Goal: Complete application form

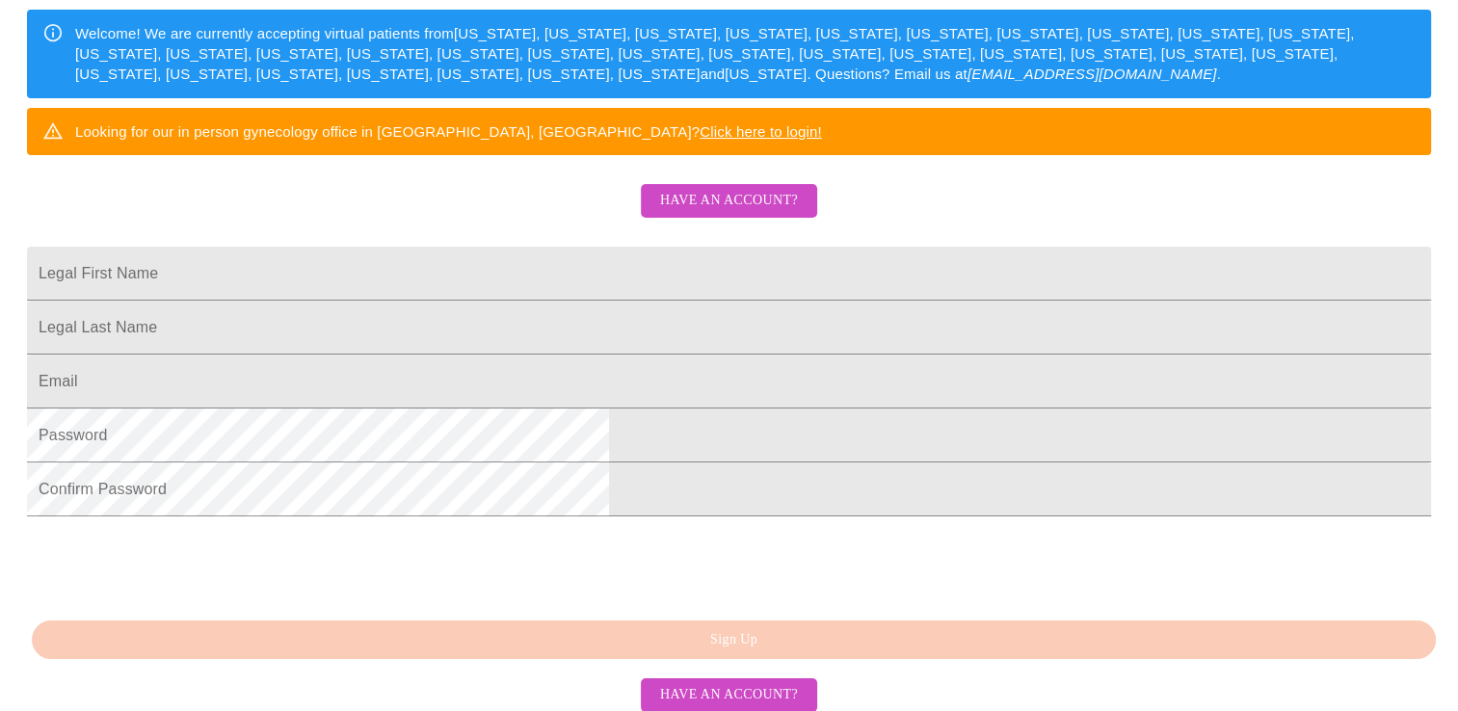
scroll to position [323, 0]
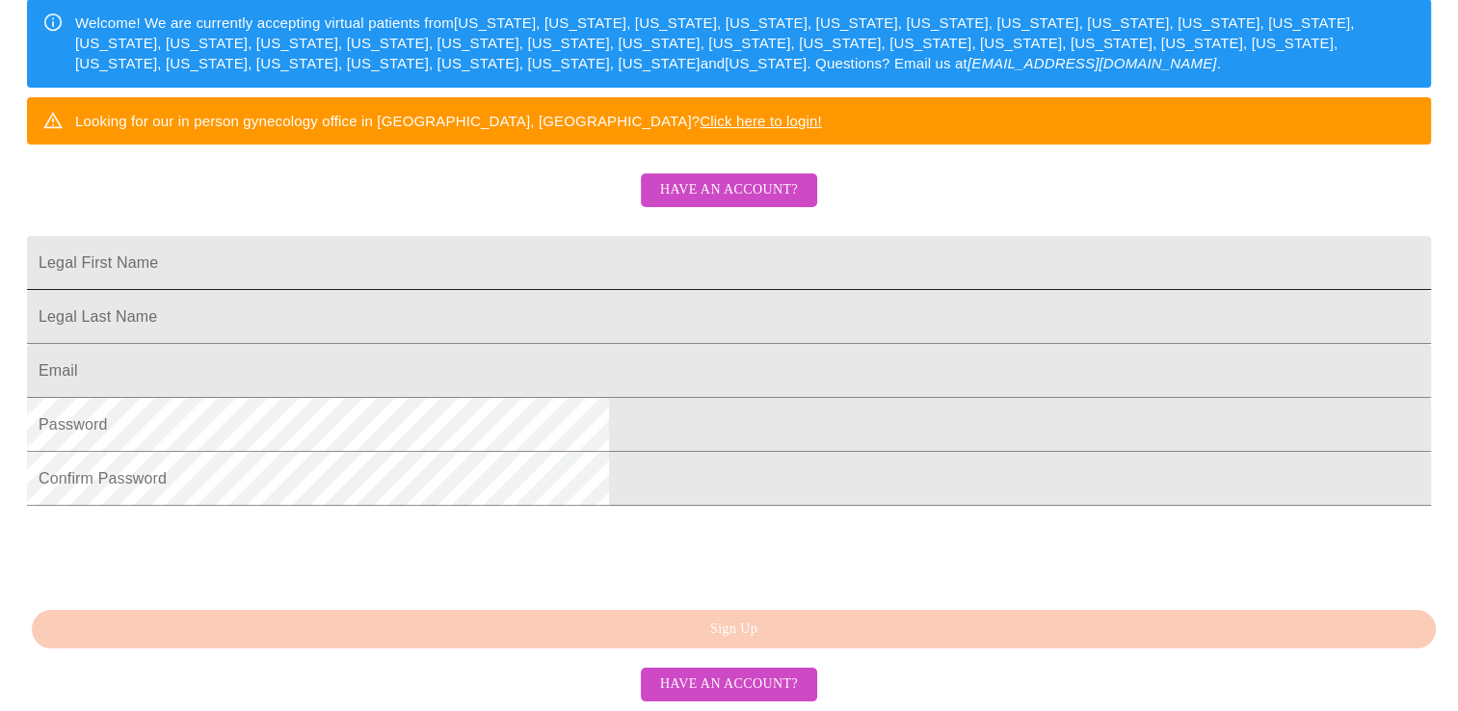
click at [496, 290] on input "Legal First Name" at bounding box center [729, 263] width 1404 height 54
type input "[PERSON_NAME]"
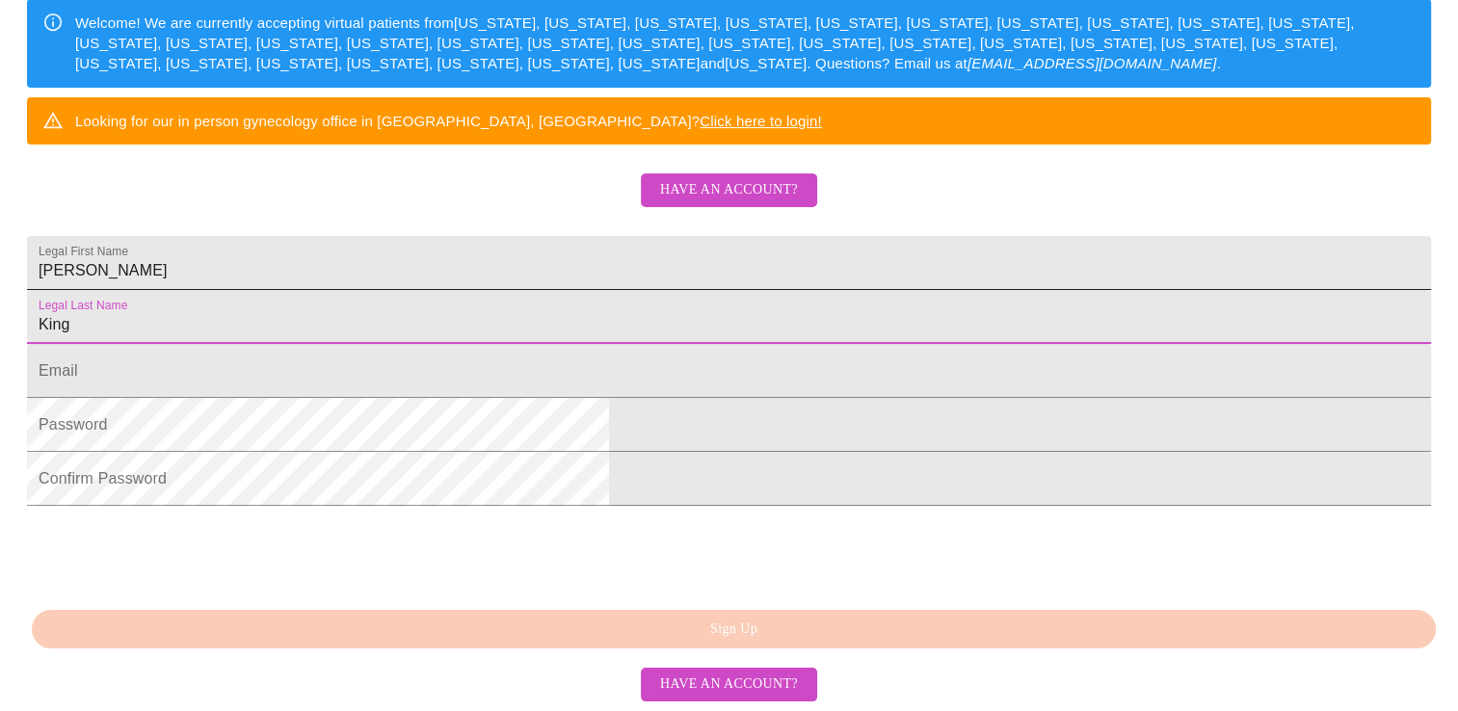
type input "King"
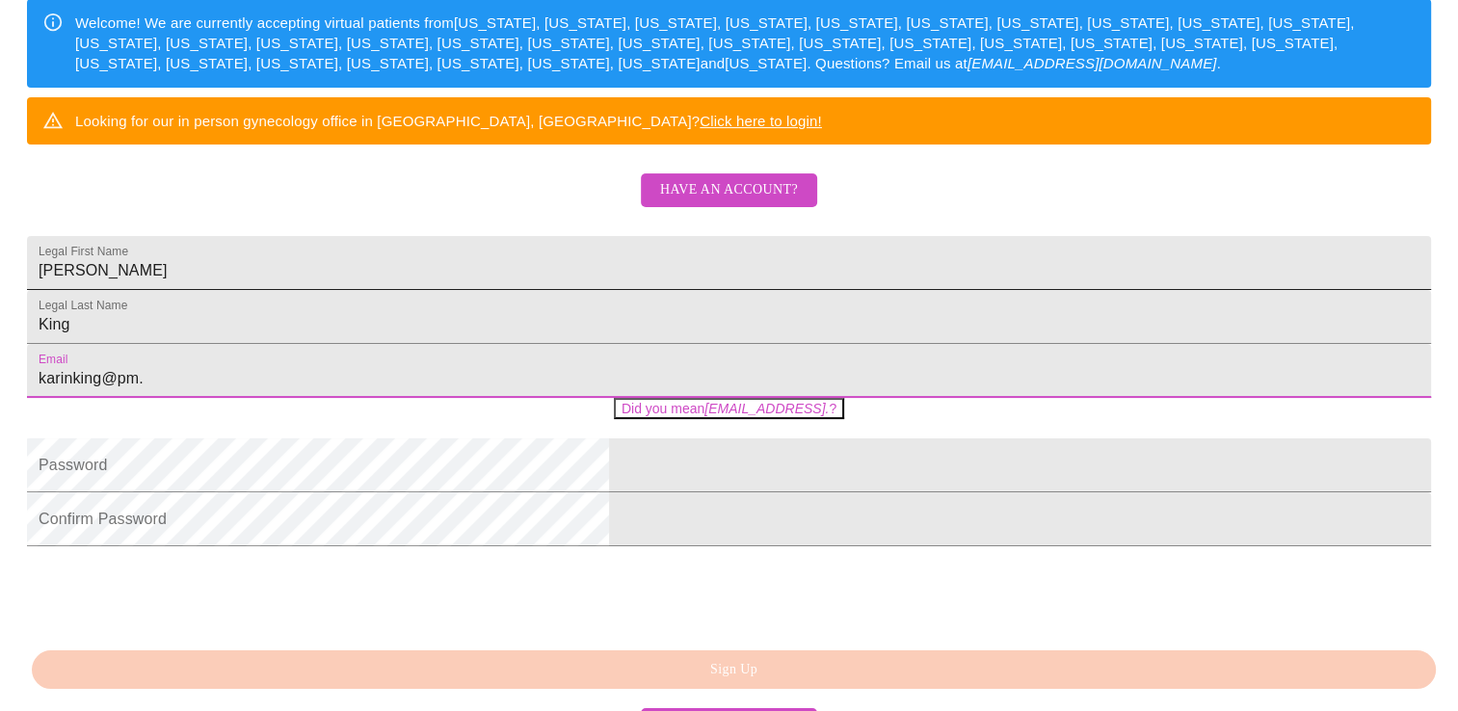
type input "karinking@pm."
click at [496, 290] on input "[PERSON_NAME]" at bounding box center [729, 263] width 1404 height 54
type input "m"
type input "[PERSON_NAME]"
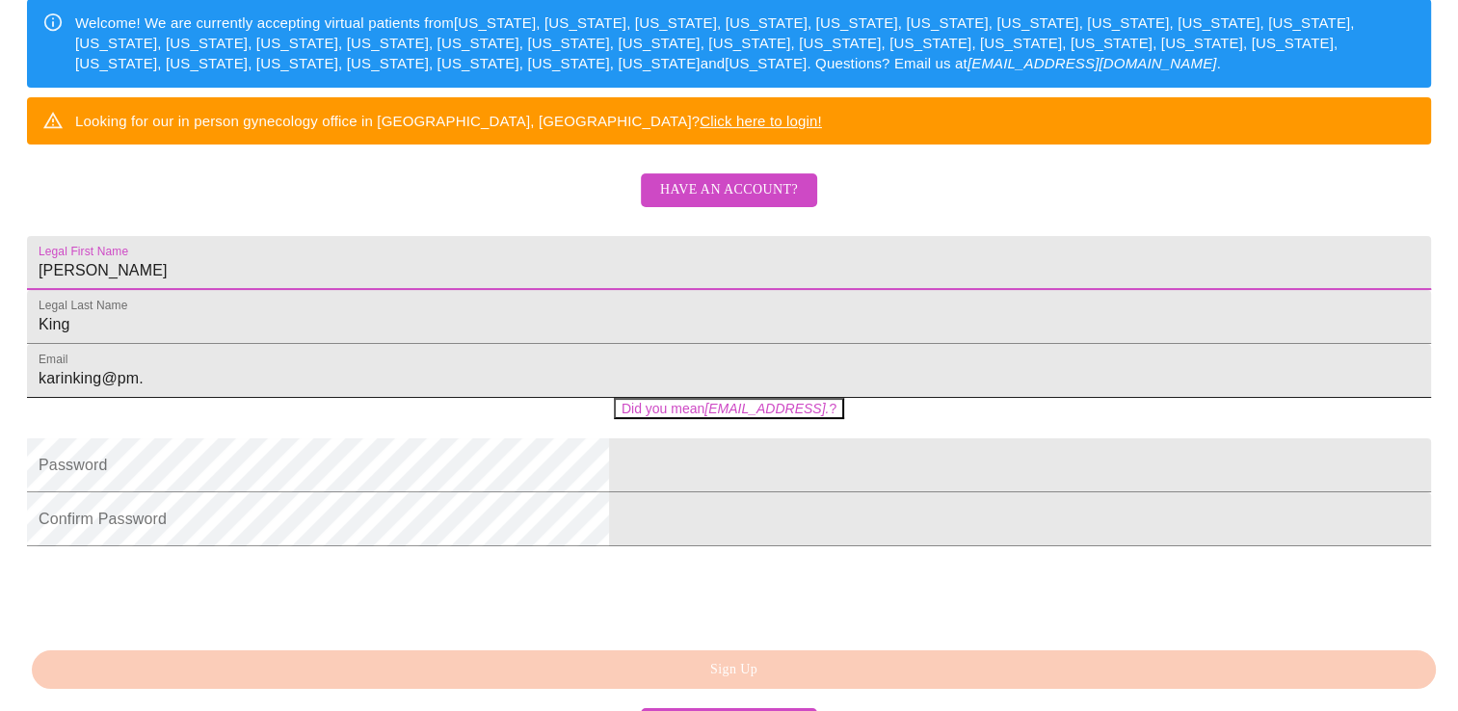
click at [577, 398] on input "karinking@pm." at bounding box center [729, 371] width 1404 height 54
type input "[EMAIL_ADDRESS][DOMAIN_NAME]"
click at [515, 502] on form "Password" at bounding box center [729, 475] width 1404 height 54
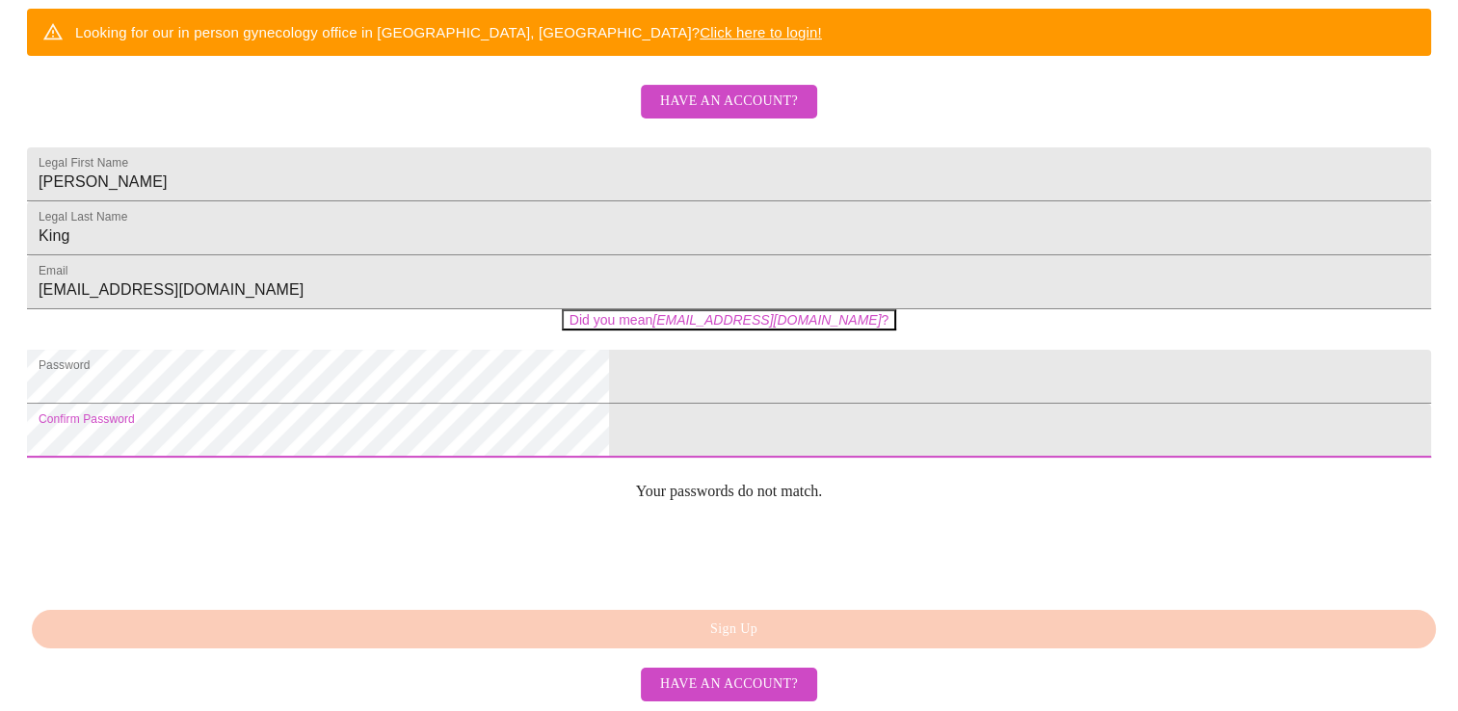
scroll to position [482, 0]
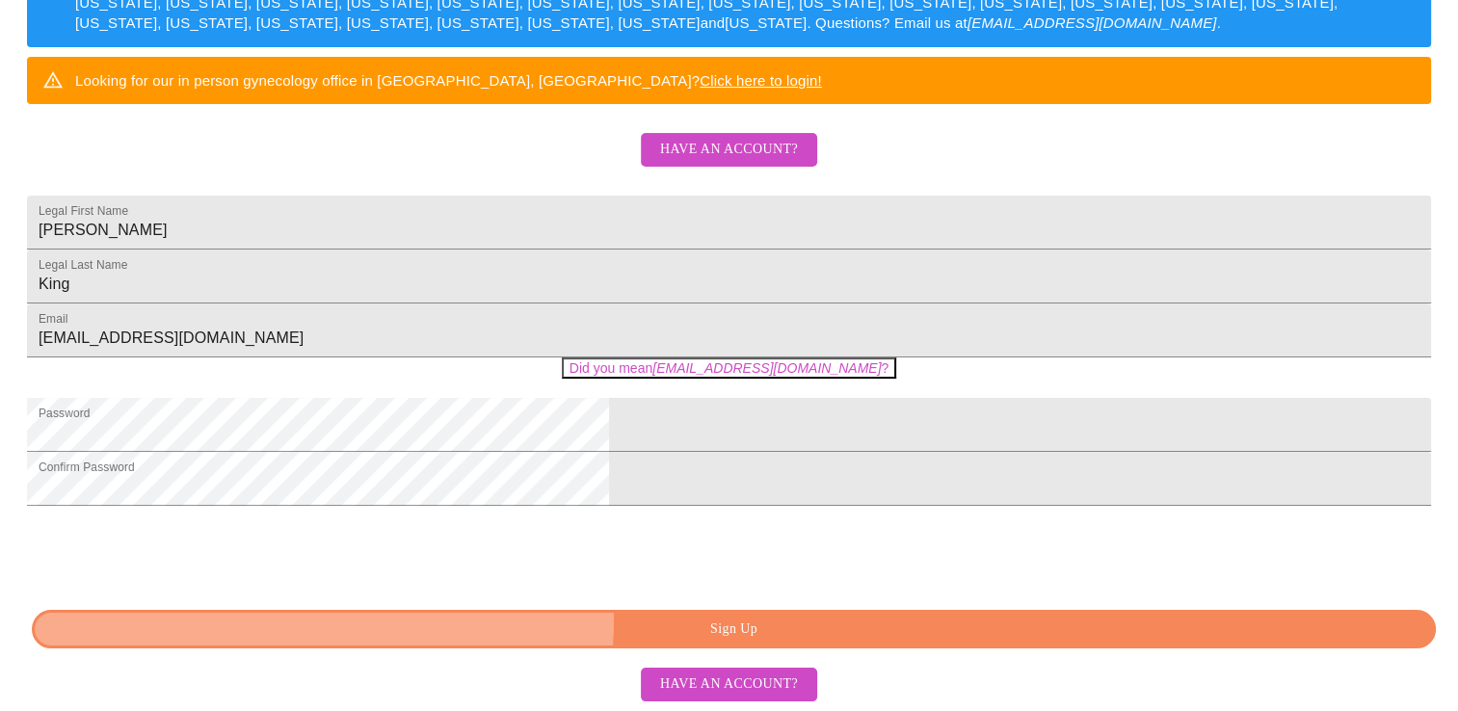
click at [713, 642] on span "Sign Up" at bounding box center [734, 630] width 1360 height 24
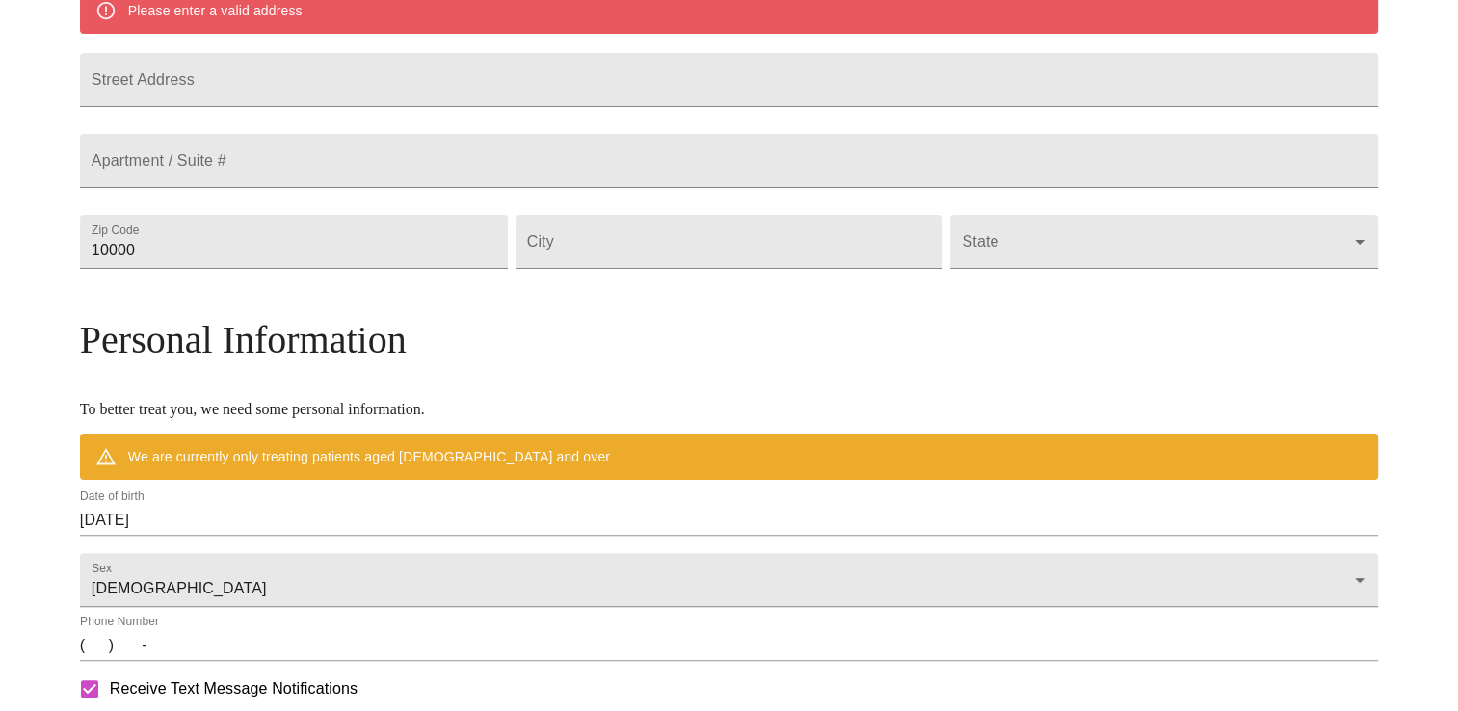
scroll to position [438, 0]
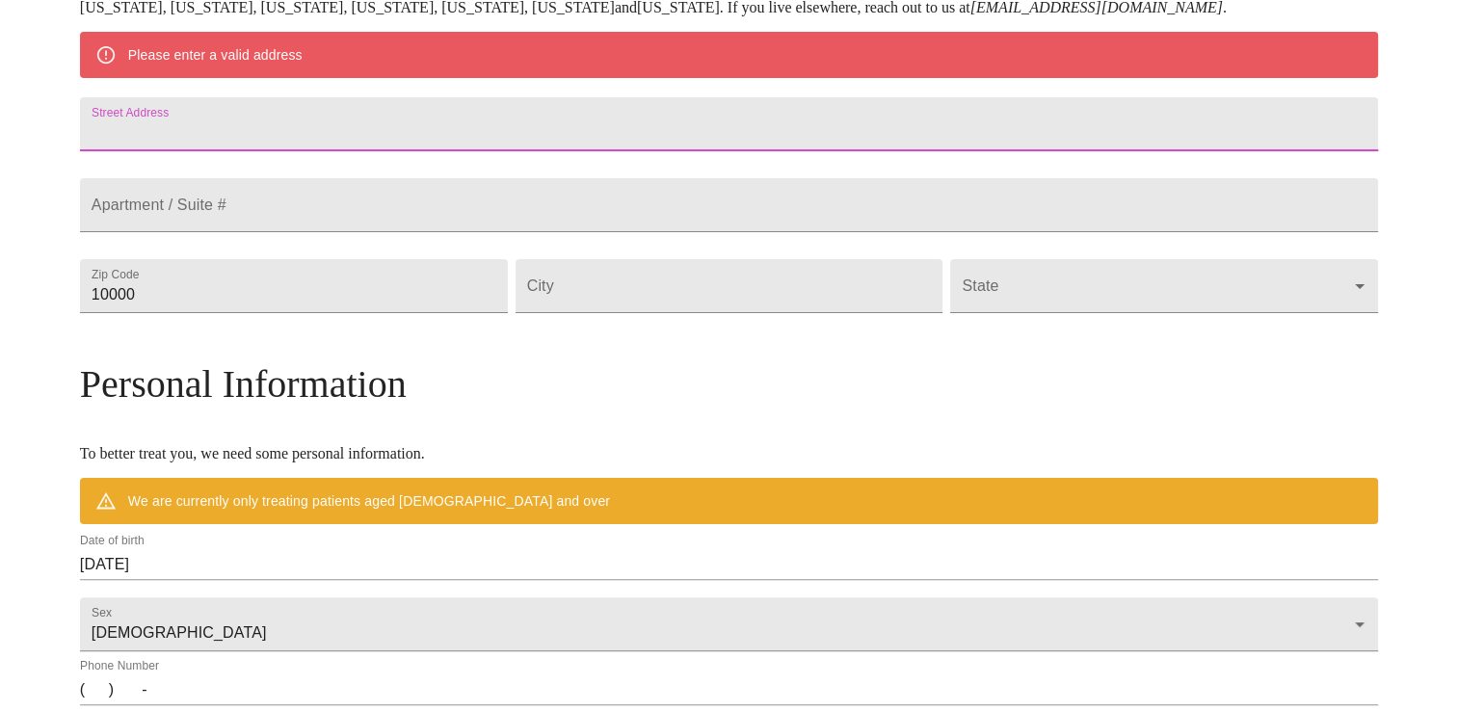
click at [834, 141] on input "Street Address" at bounding box center [729, 124] width 1298 height 54
type input "[STREET_ADDRESS]"
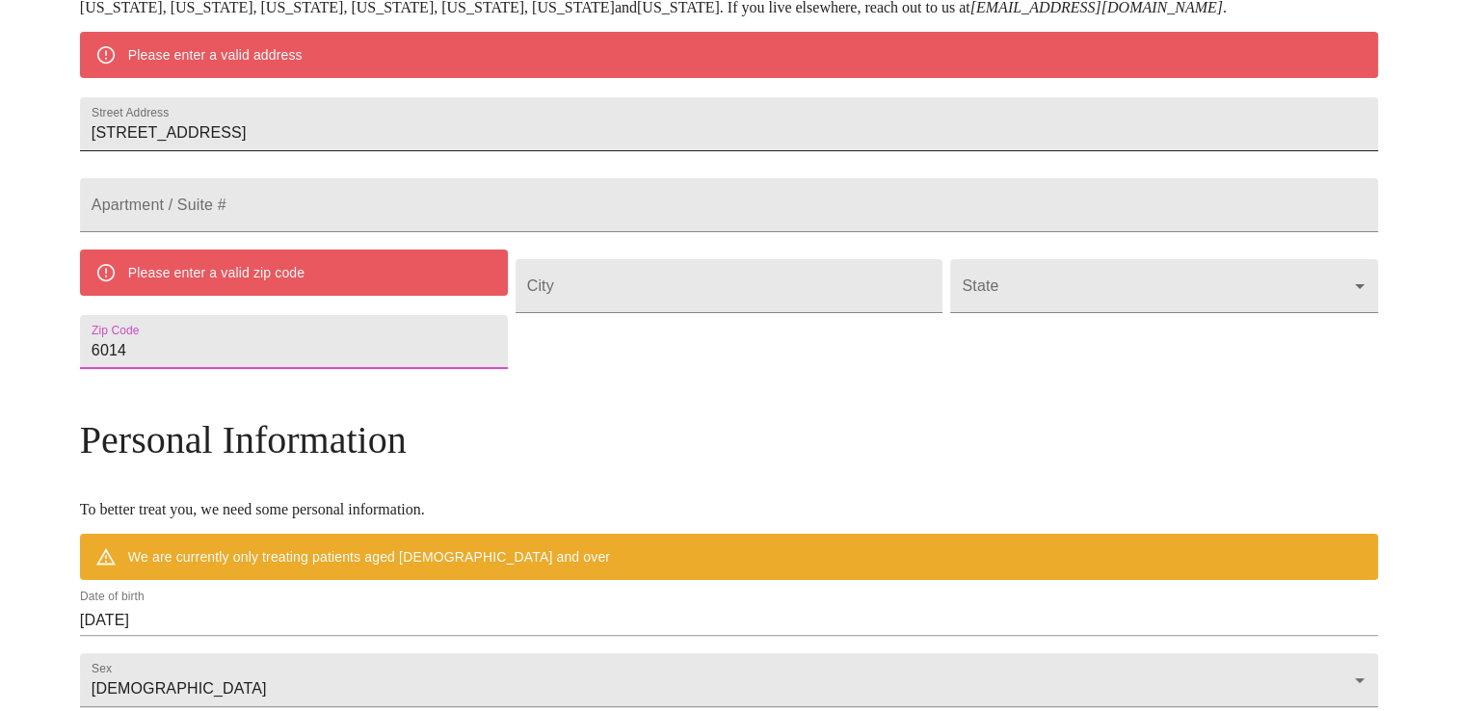
type input "60148"
type input "Lombard"
click at [364, 369] on input "Street Address" at bounding box center [294, 342] width 428 height 54
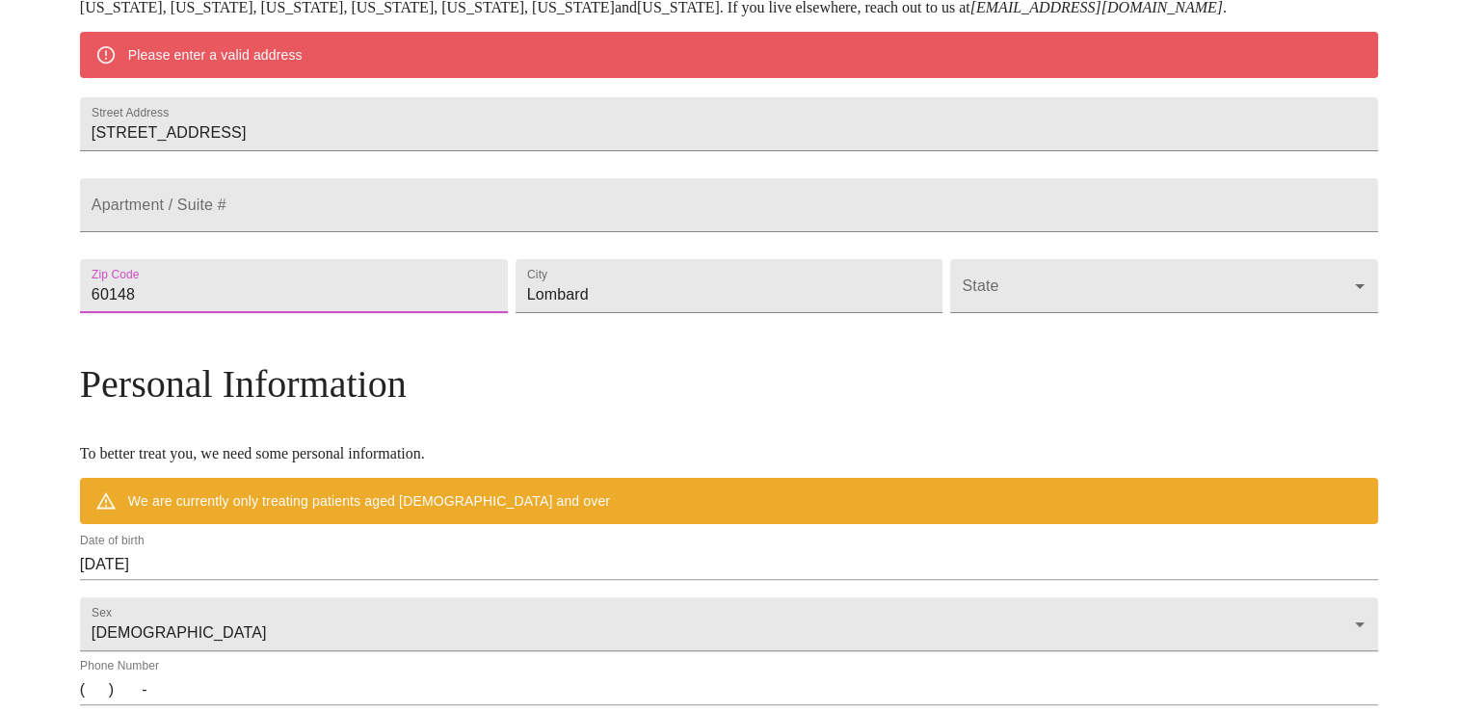
type input "60148"
click at [938, 360] on body "MyMenopauseRx Welcome to MyMenopauseRx Since it's your first time here, you'll …" at bounding box center [729, 321] width 1443 height 1503
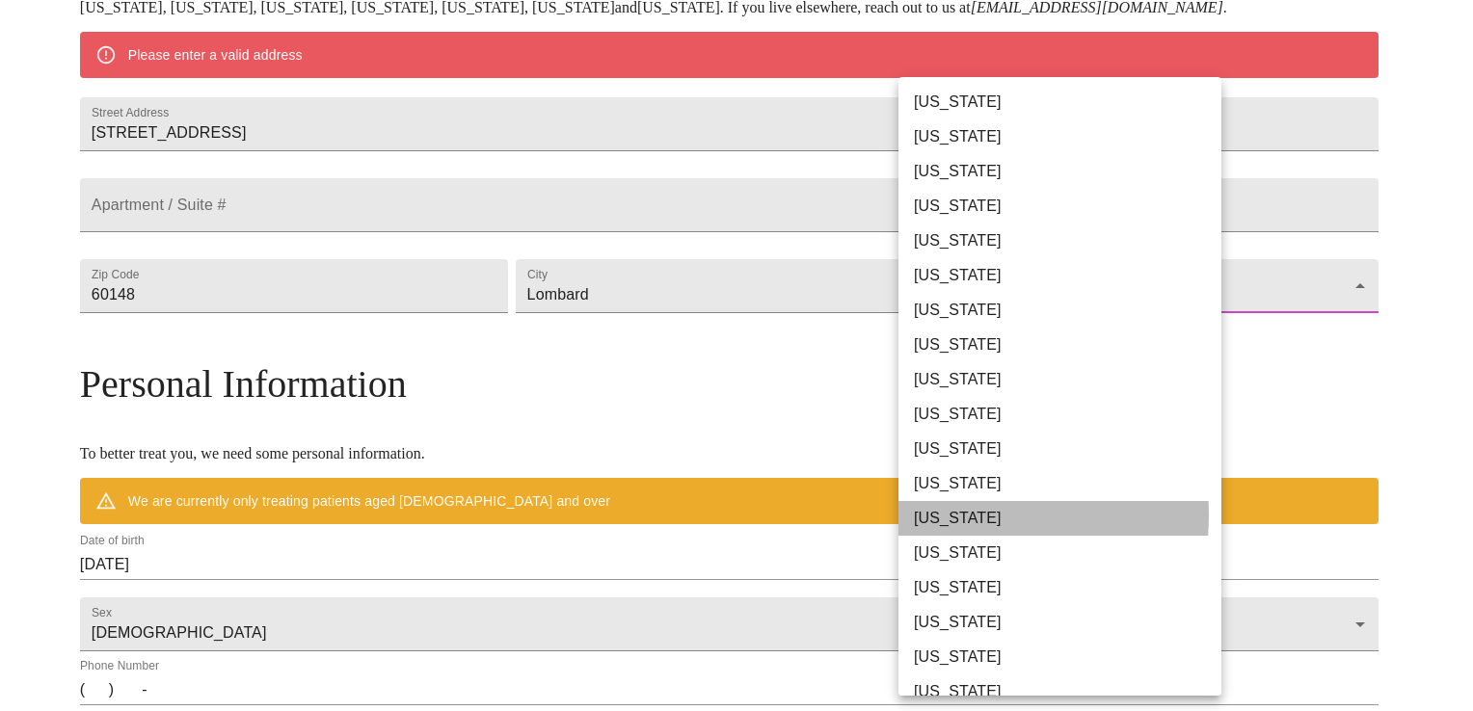
click at [948, 516] on li "[US_STATE]" at bounding box center [1066, 518] width 337 height 35
type input "[US_STATE]"
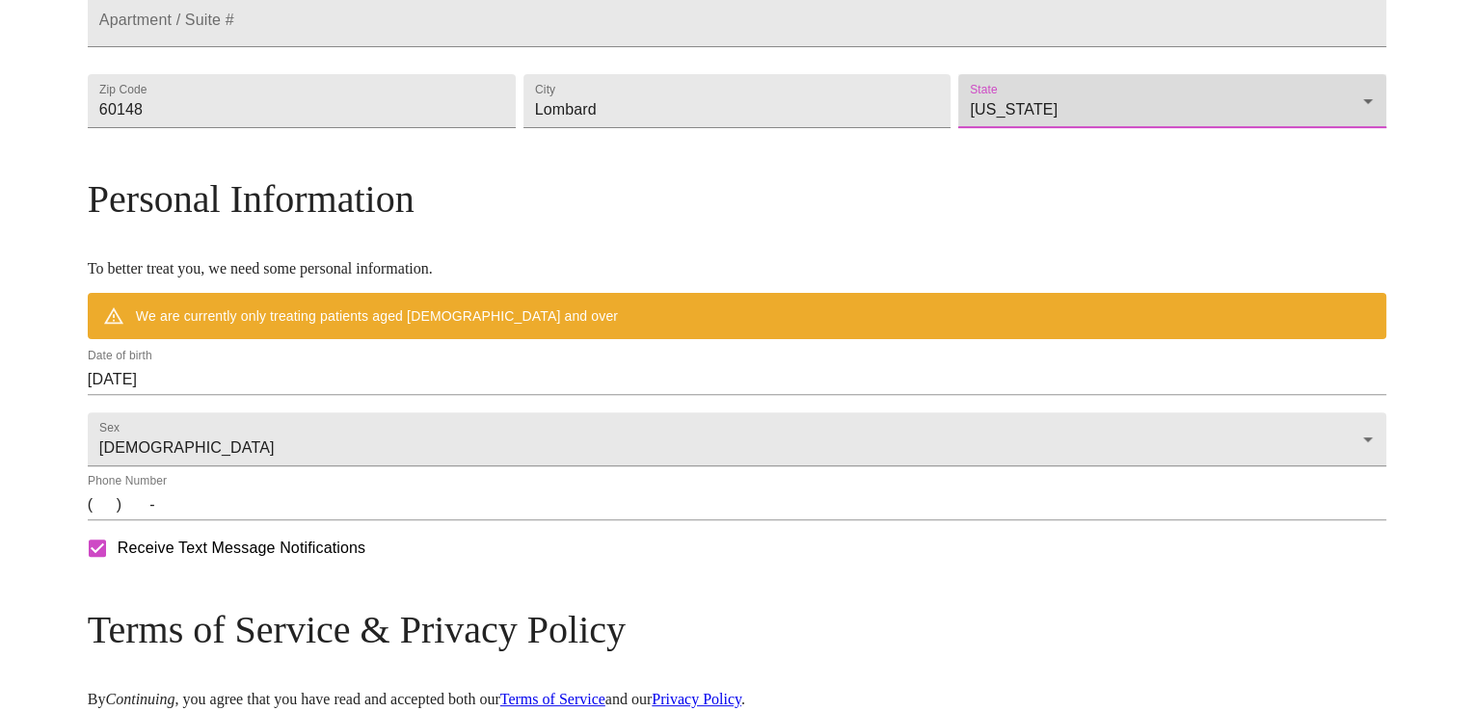
scroll to position [574, 0]
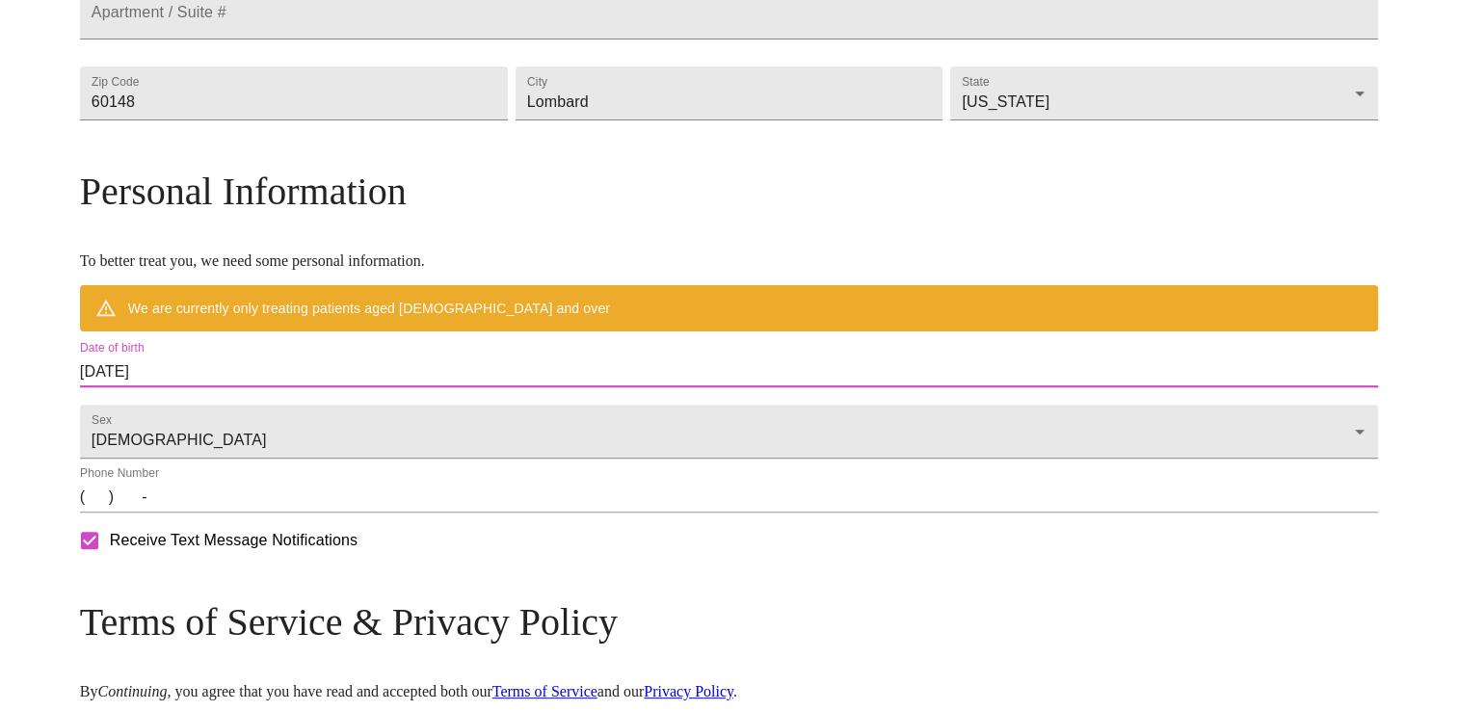
click at [396, 387] on input "[DATE]" at bounding box center [729, 372] width 1298 height 31
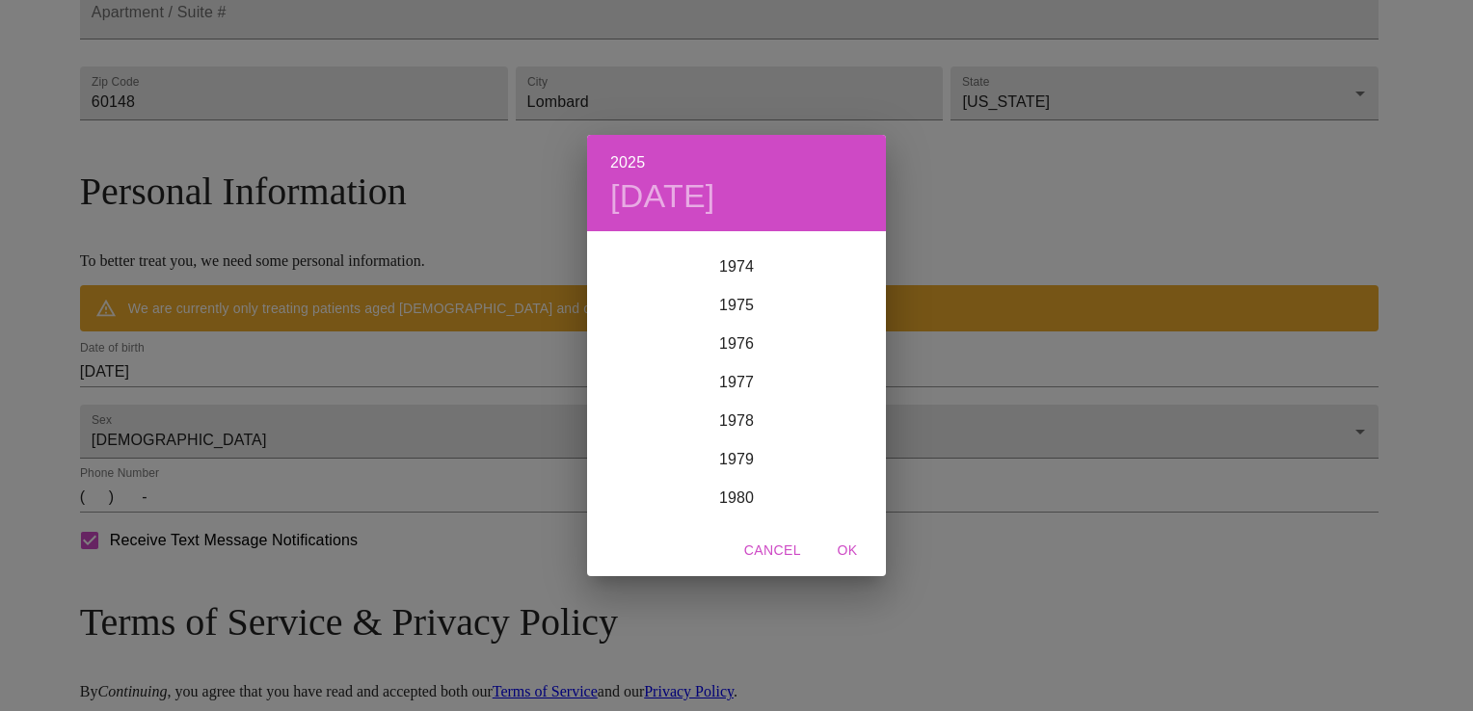
scroll to position [2843, 0]
click at [706, 426] on div "1977" at bounding box center [736, 417] width 299 height 39
click at [731, 350] on div "May" at bounding box center [735, 342] width 99 height 72
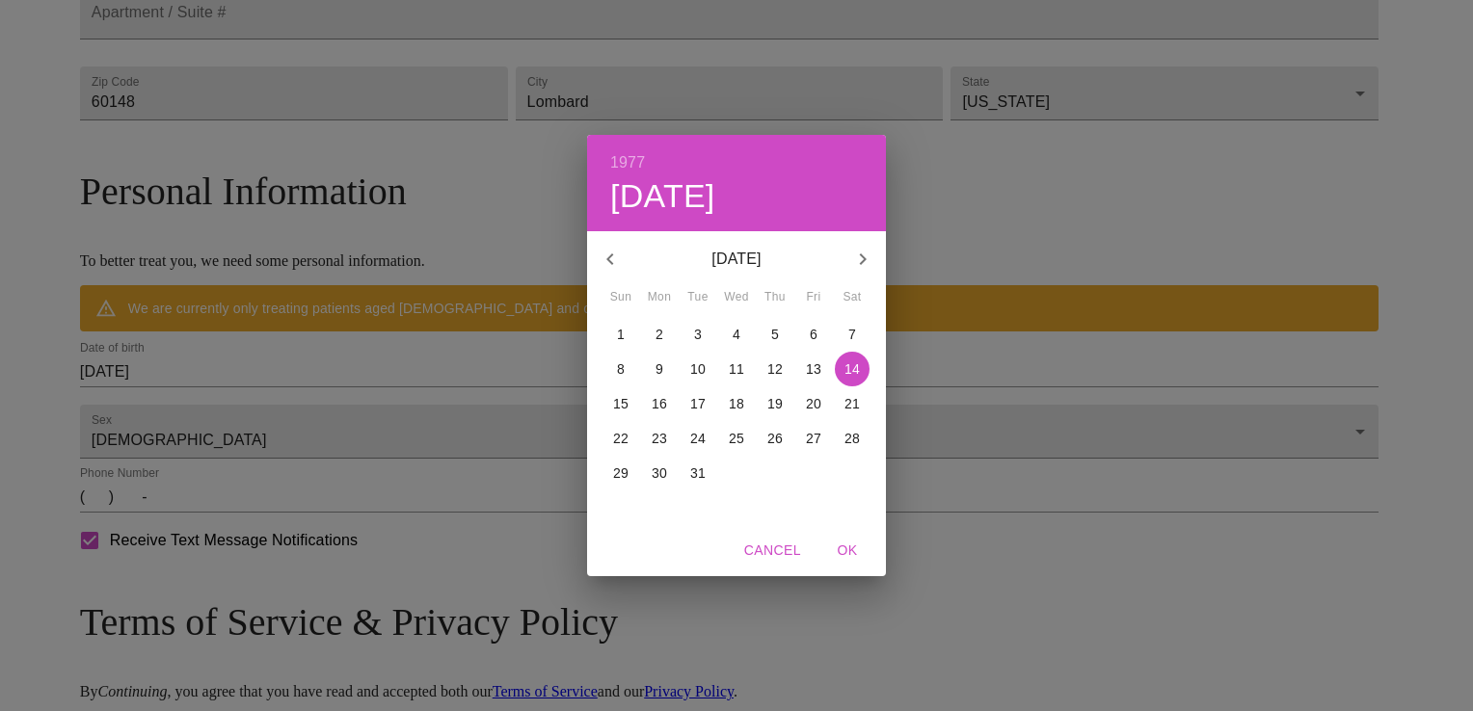
click at [747, 258] on p "[DATE]" at bounding box center [736, 259] width 206 height 23
click at [696, 194] on h4 "[DATE]" at bounding box center [662, 196] width 105 height 40
click at [627, 163] on h6 "1977" at bounding box center [627, 162] width 35 height 27
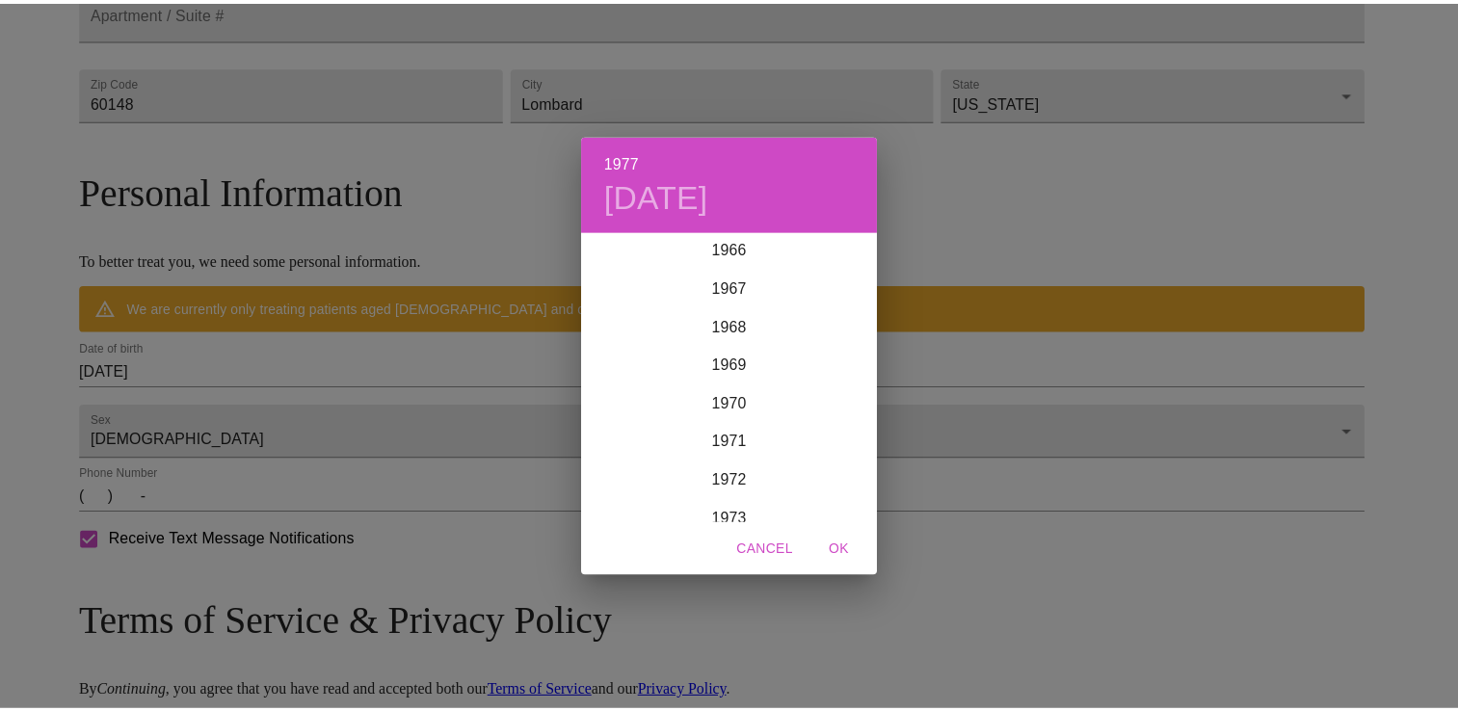
scroll to position [2585, 0]
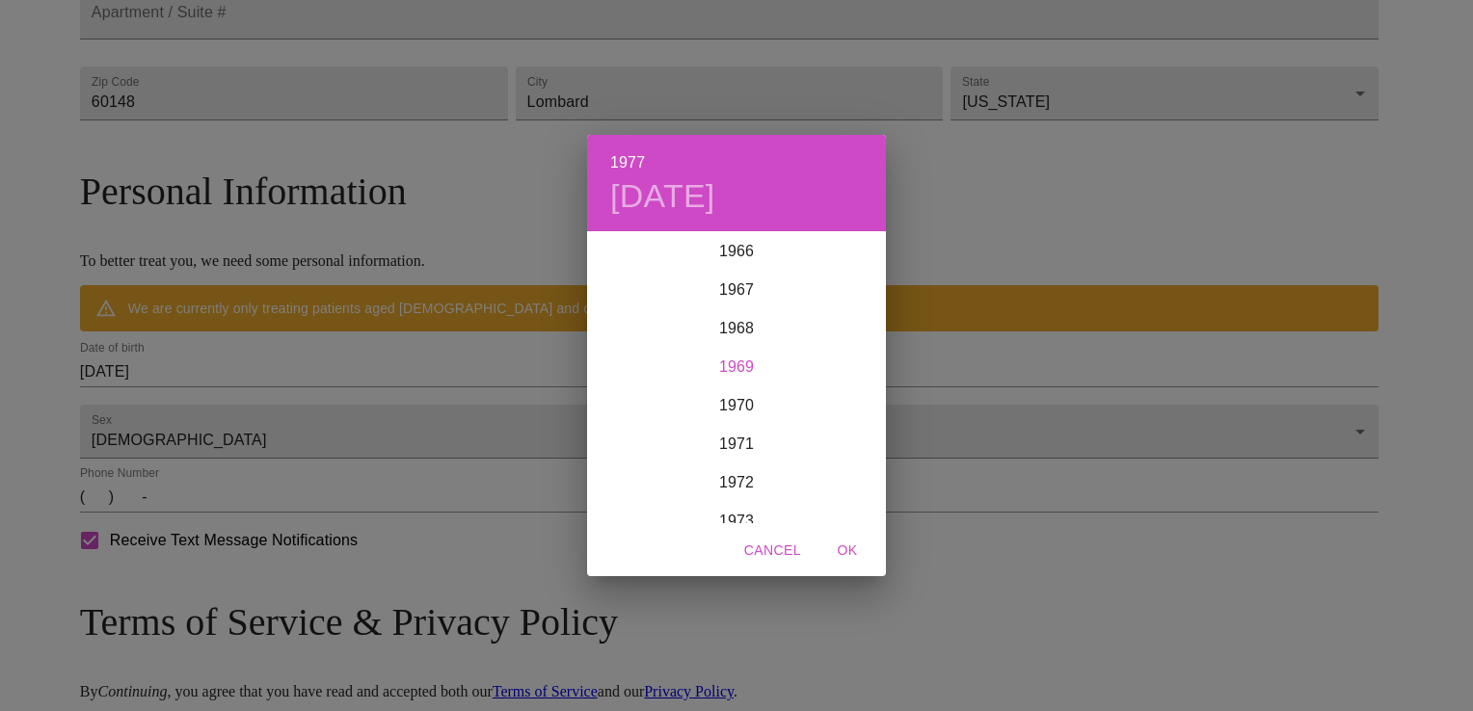
click at [722, 360] on div "1969" at bounding box center [736, 367] width 299 height 39
click at [632, 272] on div "Jan" at bounding box center [636, 270] width 99 height 72
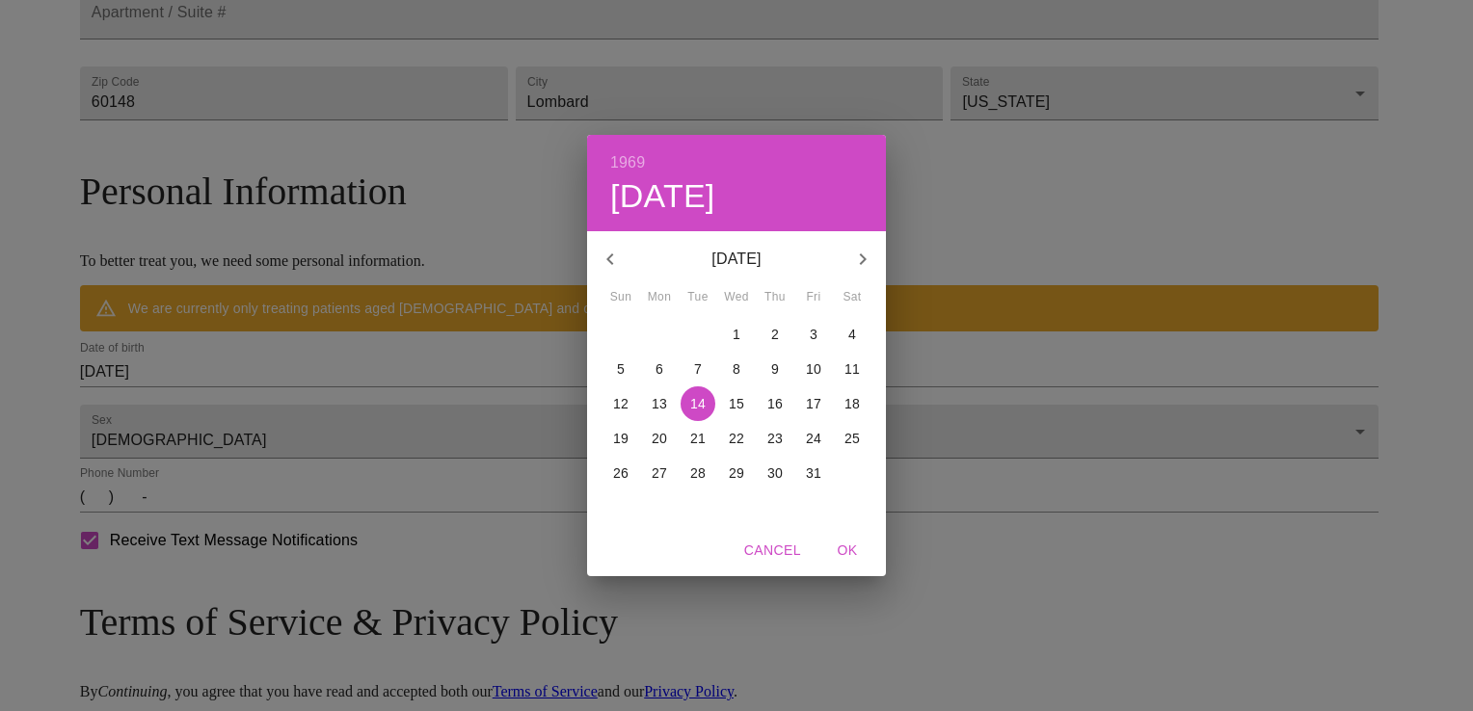
click at [771, 363] on p "9" at bounding box center [775, 369] width 8 height 19
click at [847, 552] on span "OK" at bounding box center [847, 551] width 46 height 24
type input "[DATE]"
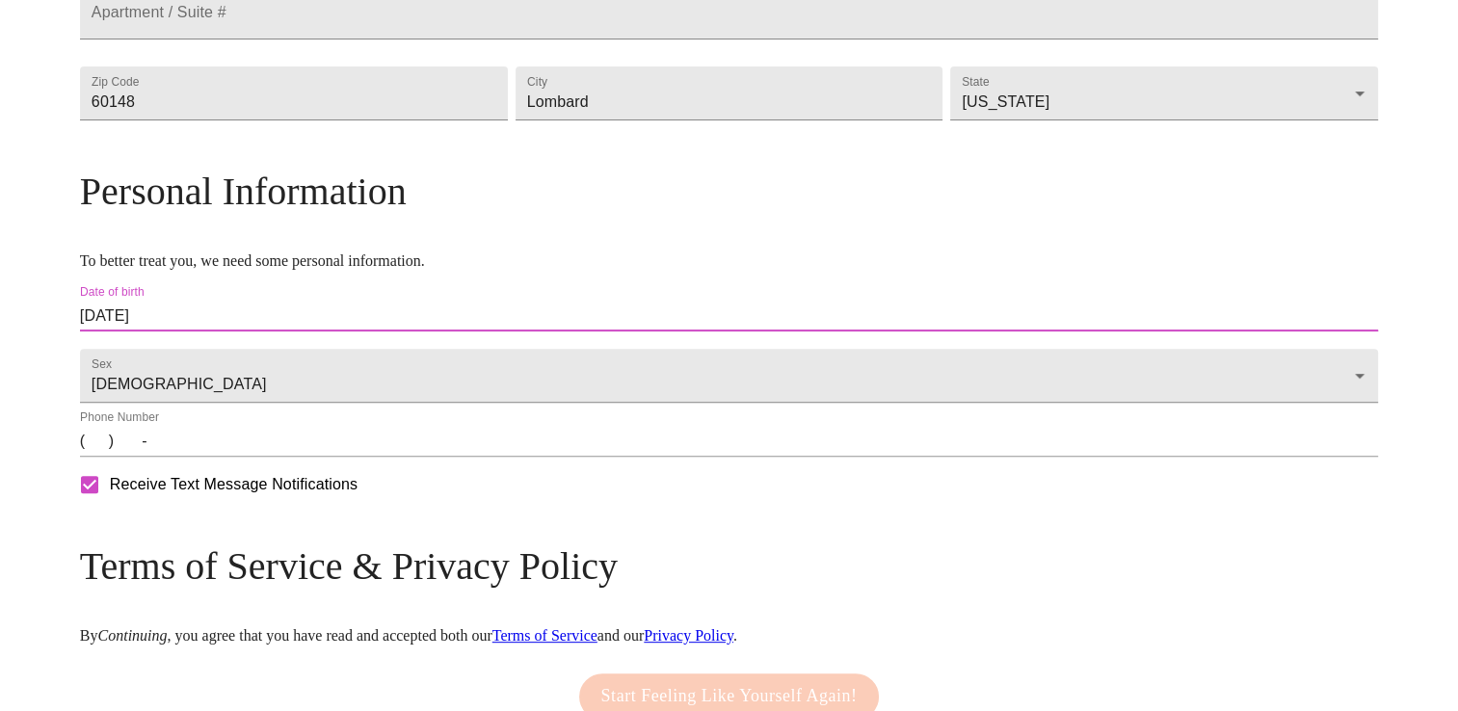
click at [272, 457] on input "(   )    -" at bounding box center [729, 441] width 1298 height 31
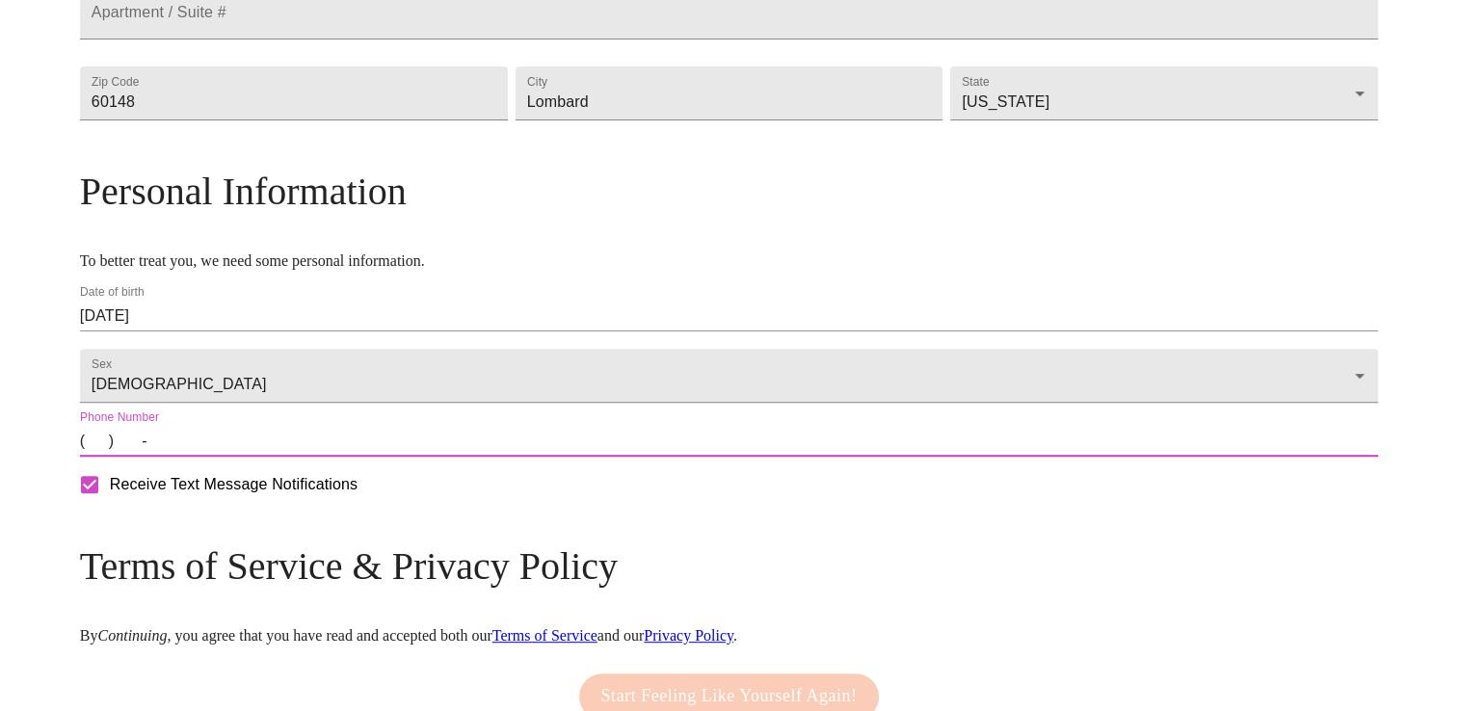
click at [251, 457] on input "(   )    -" at bounding box center [729, 441] width 1298 height 31
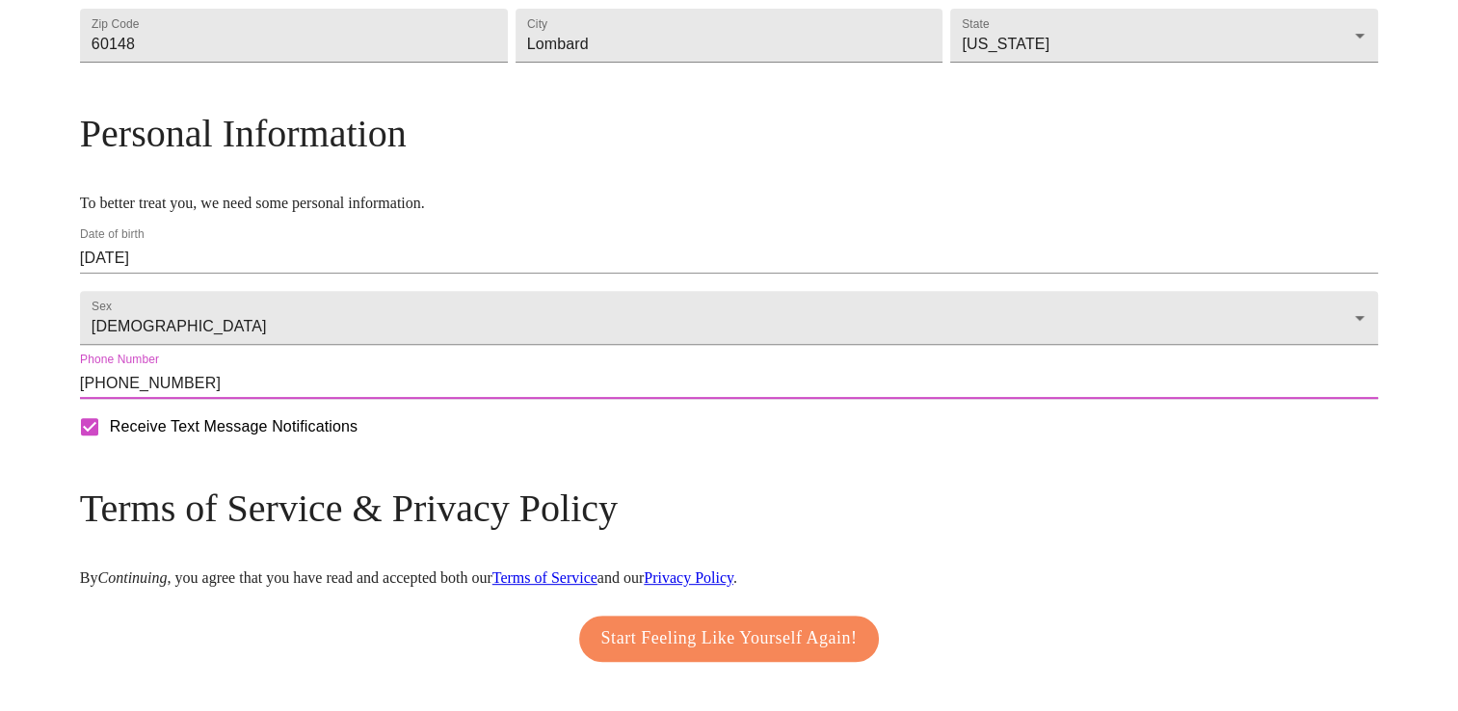
scroll to position [761, 0]
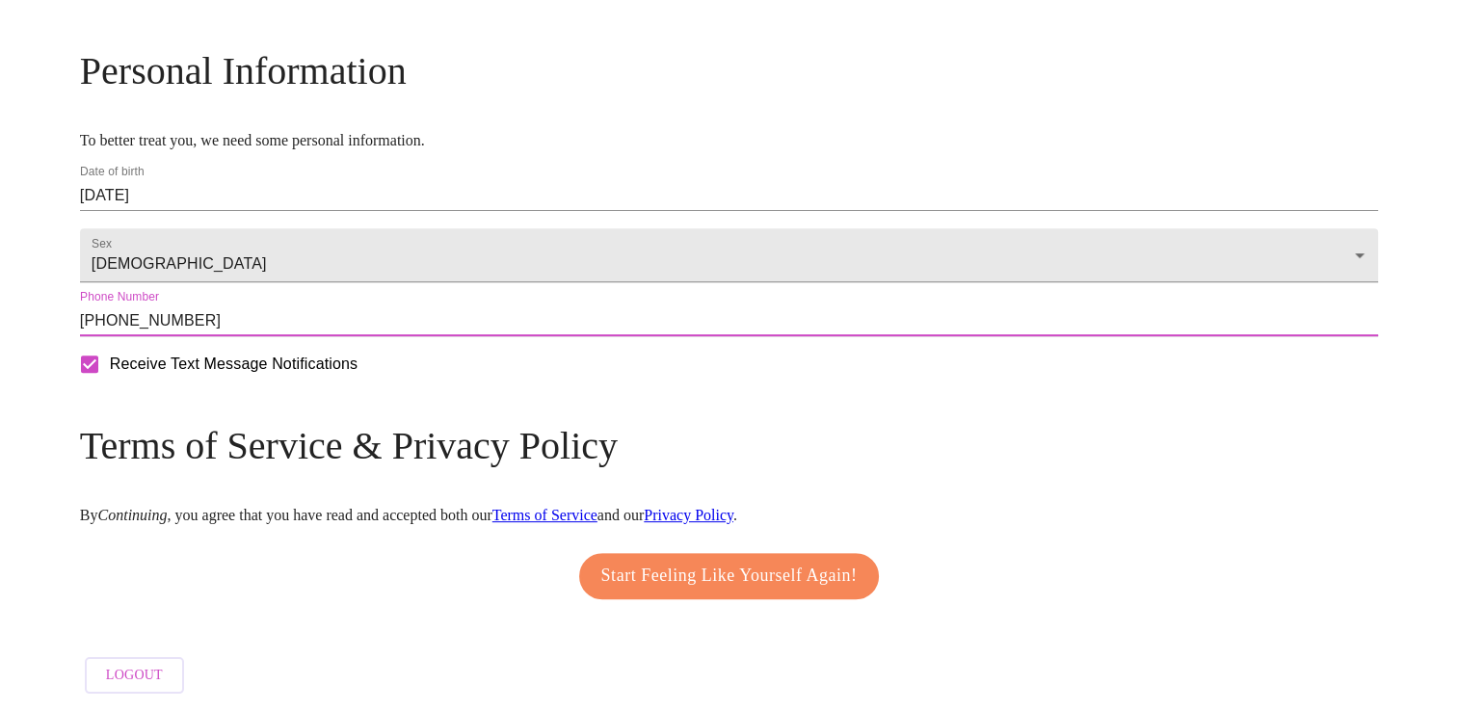
type input "[PHONE_NUMBER]"
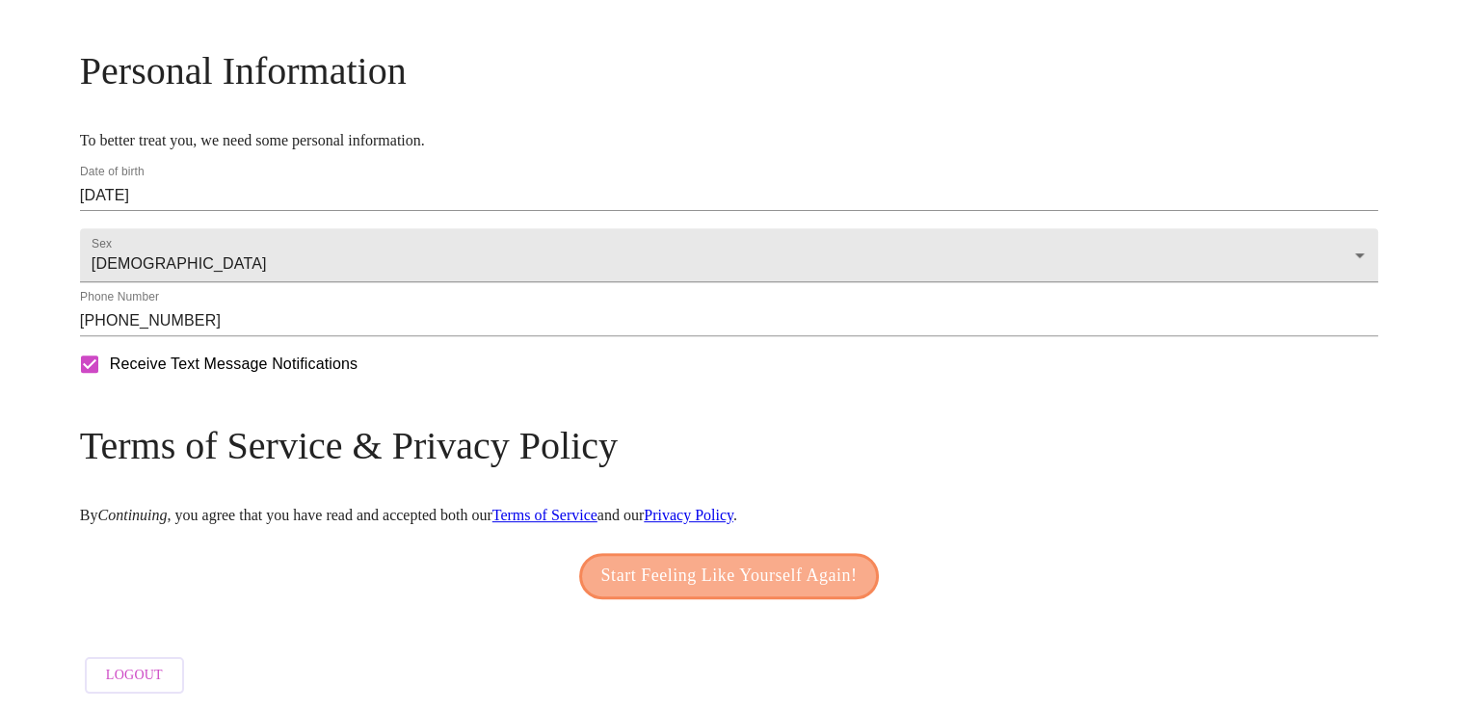
click at [745, 582] on span "Start Feeling Like Yourself Again!" at bounding box center [729, 576] width 256 height 31
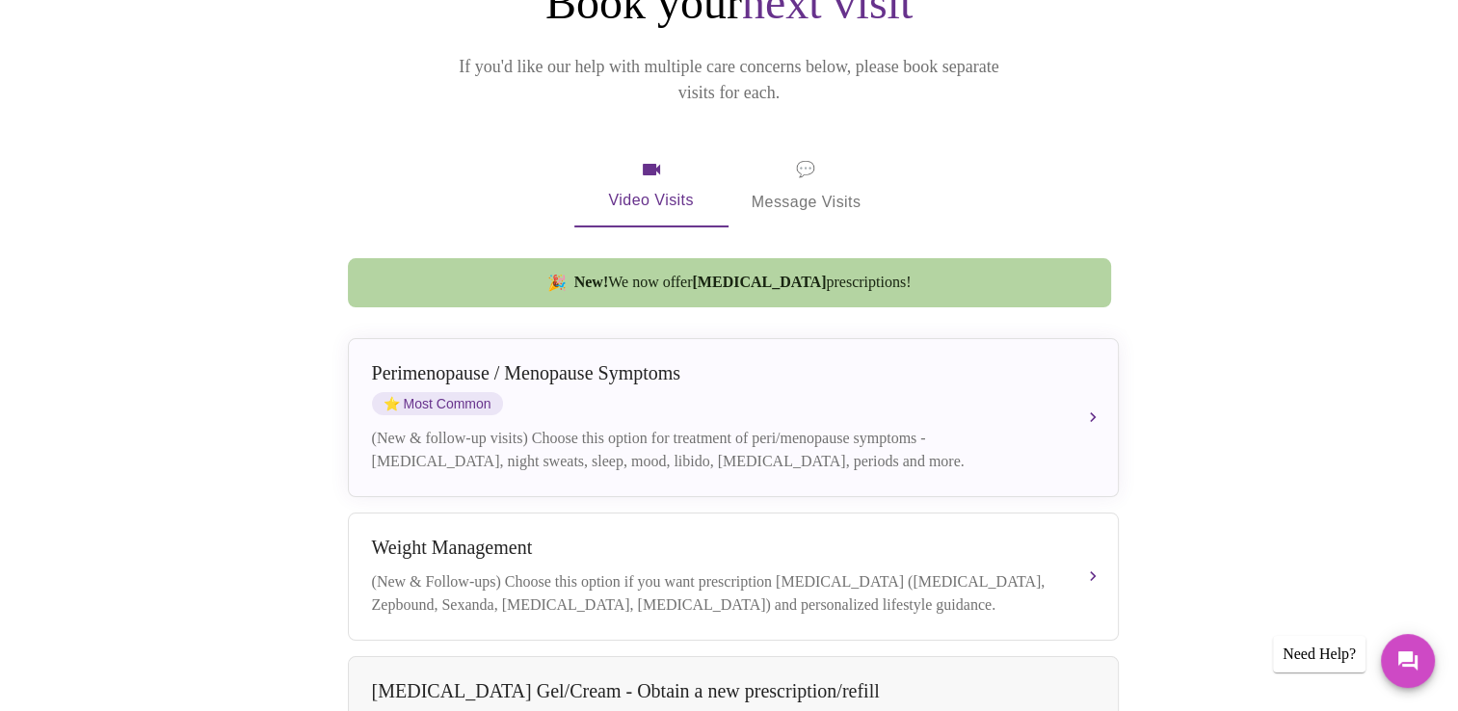
scroll to position [254, 0]
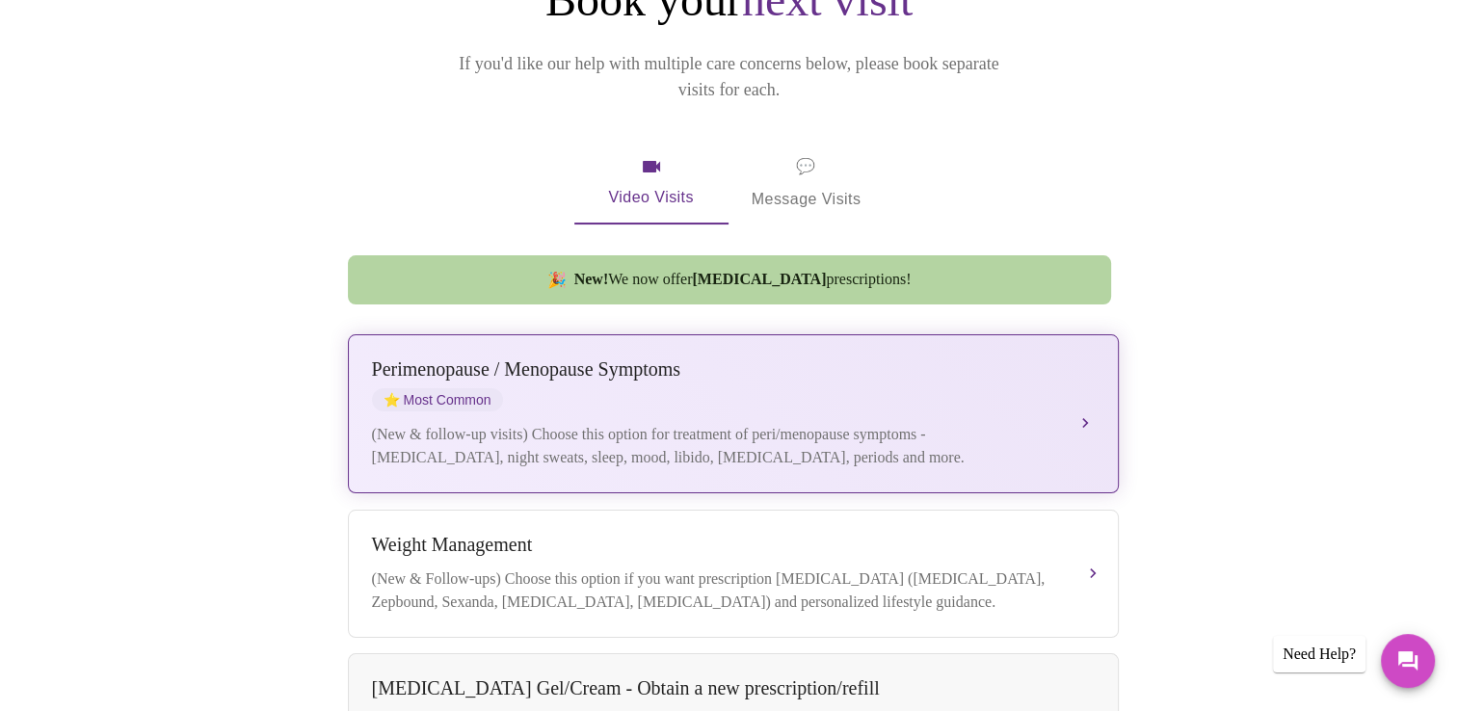
click at [1027, 389] on div "[MEDICAL_DATA] / Menopause Symptoms ⭐ Most Common (New & follow-up visits) Choo…" at bounding box center [733, 414] width 723 height 111
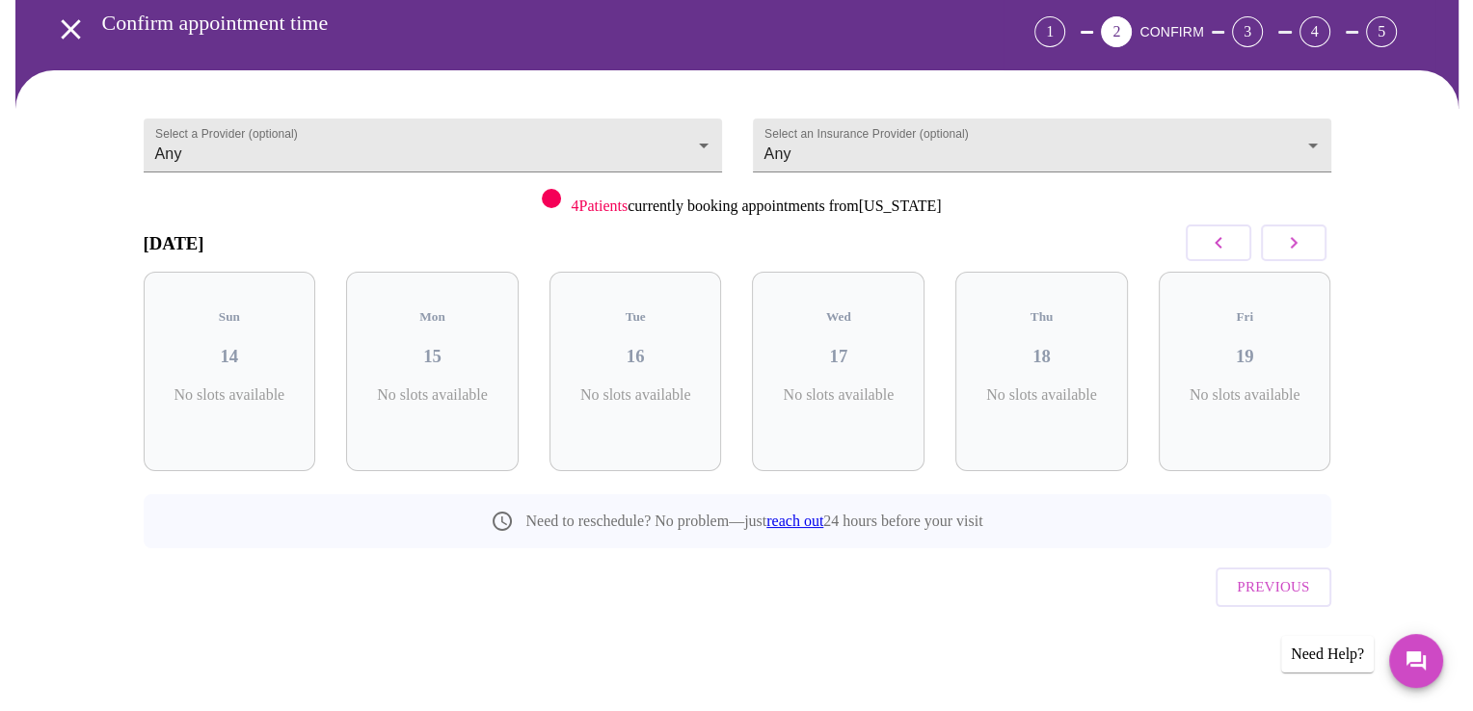
scroll to position [44, 0]
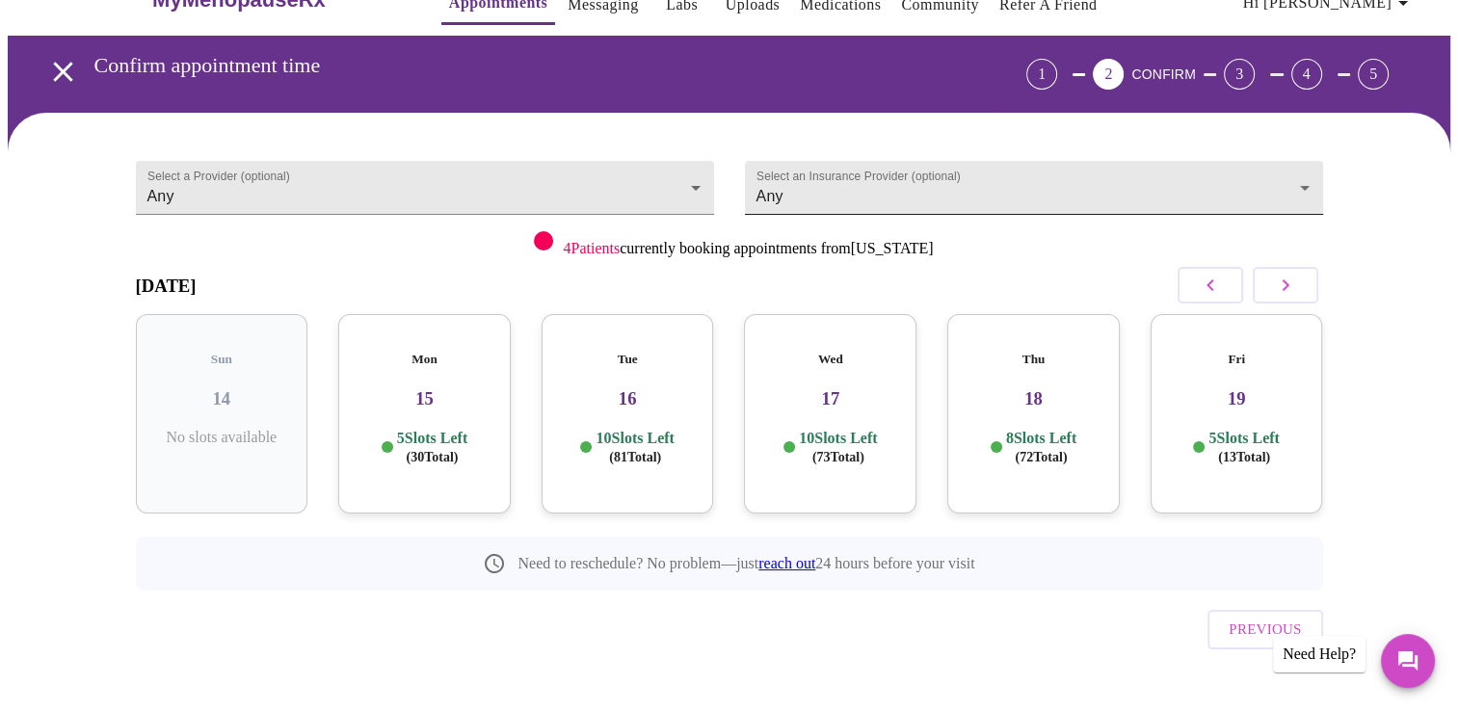
click at [866, 177] on body "MyMenopauseRx Appointments Messaging Labs Uploads Medications Community Refer a…" at bounding box center [729, 354] width 1443 height 783
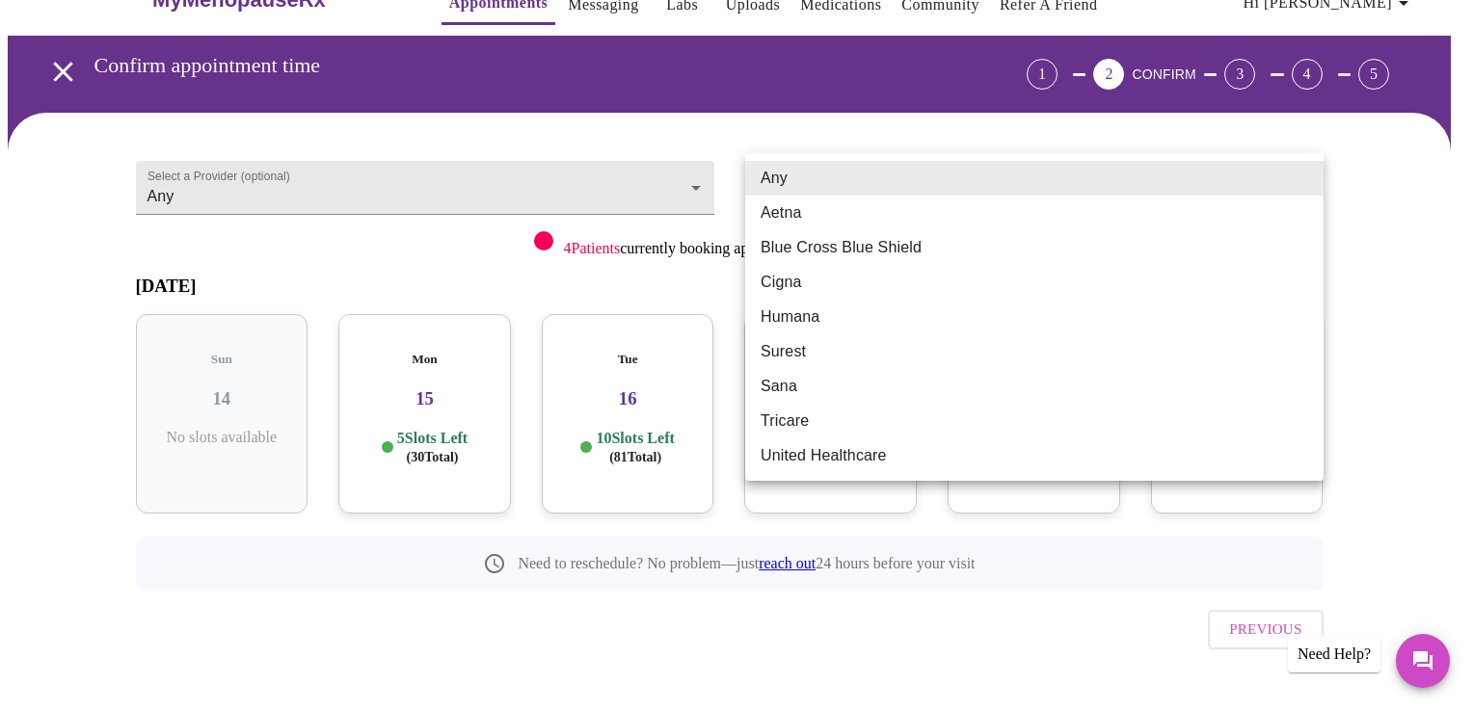
click at [844, 246] on li "Blue Cross Blue Shield" at bounding box center [1034, 247] width 578 height 35
type input "Blue Cross Blue Shield"
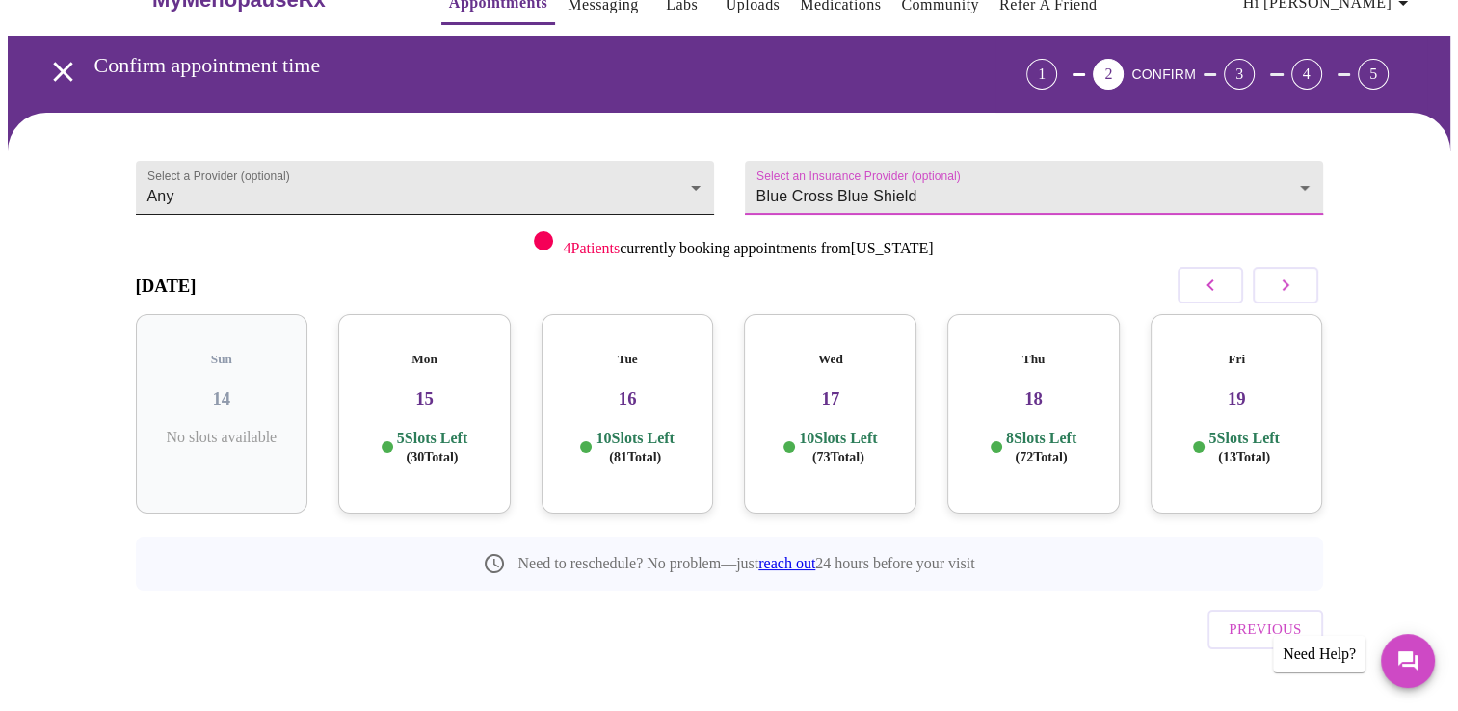
click at [698, 181] on body "MyMenopauseRx Appointments Messaging Labs Uploads Medications Community Refer a…" at bounding box center [729, 354] width 1443 height 783
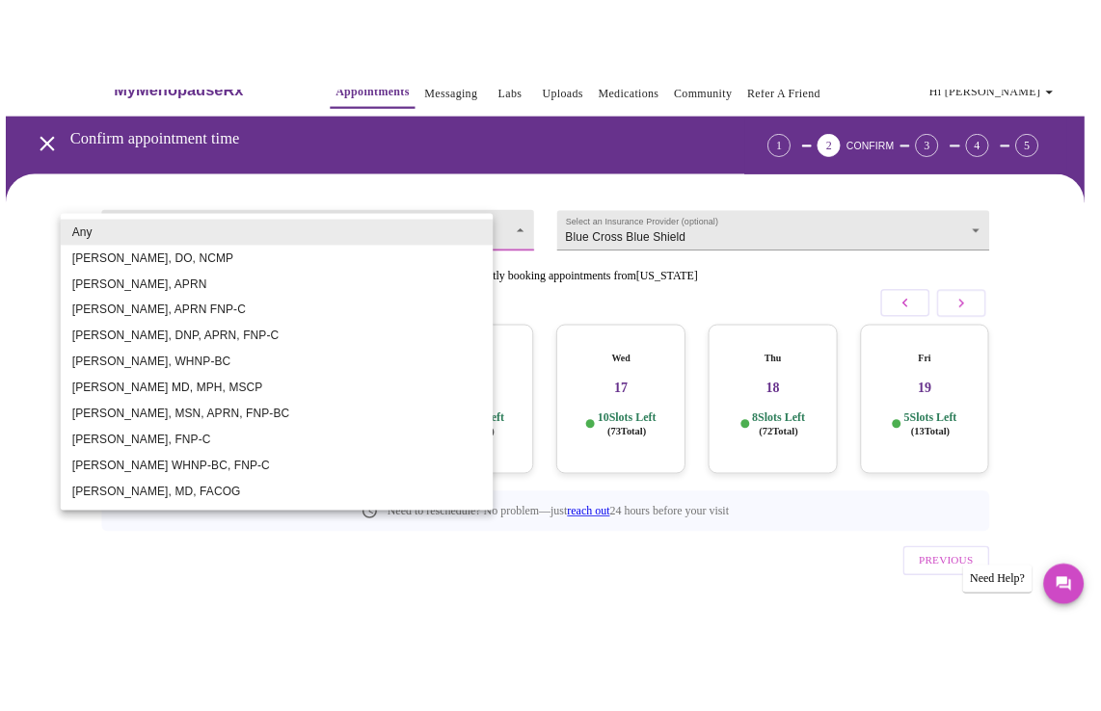
scroll to position [58, 0]
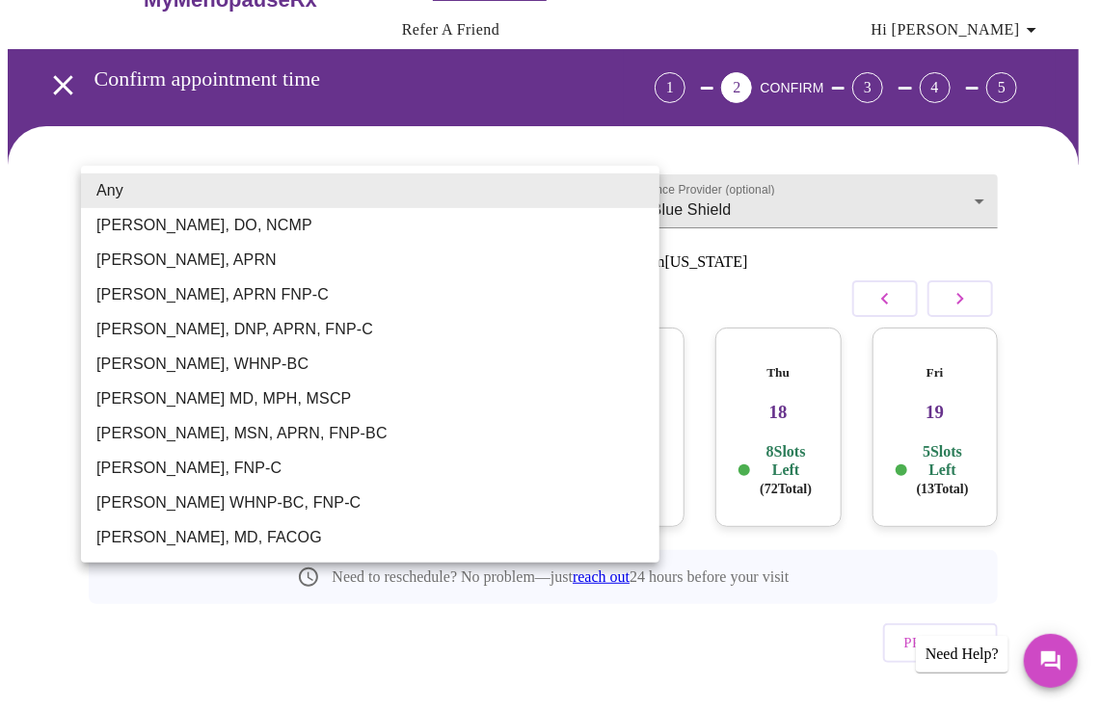
click at [274, 226] on li "[PERSON_NAME], DO, NCMP" at bounding box center [370, 225] width 578 height 35
type input "[PERSON_NAME], DO, NCMP"
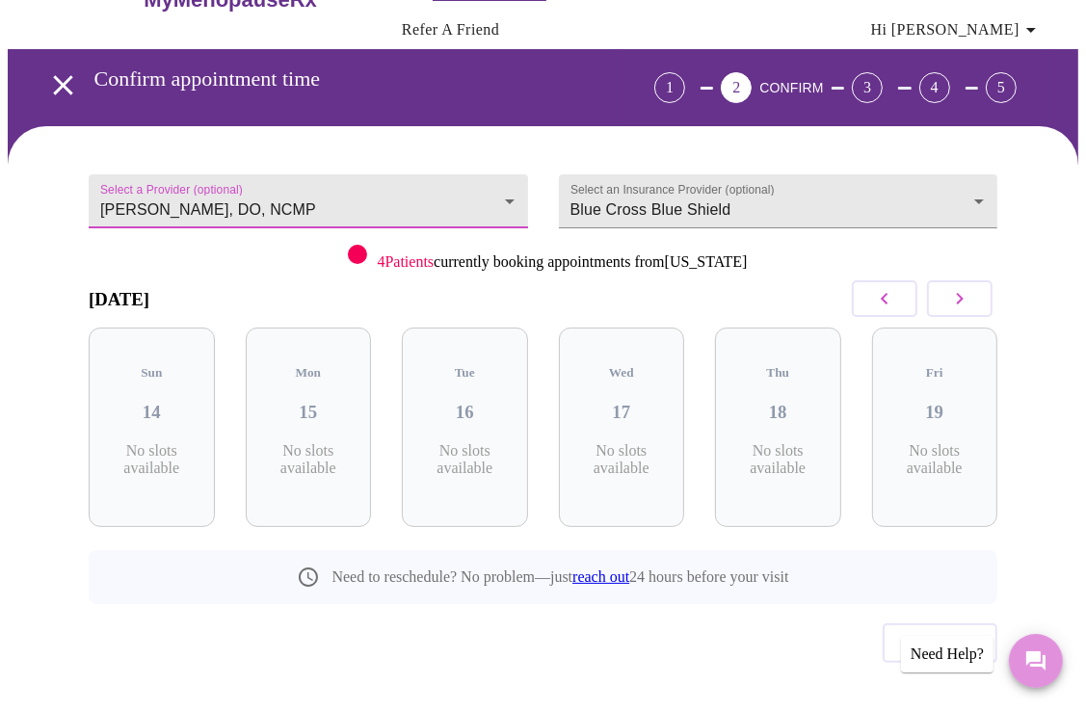
click at [1041, 664] on icon "Messages" at bounding box center [1036, 661] width 23 height 23
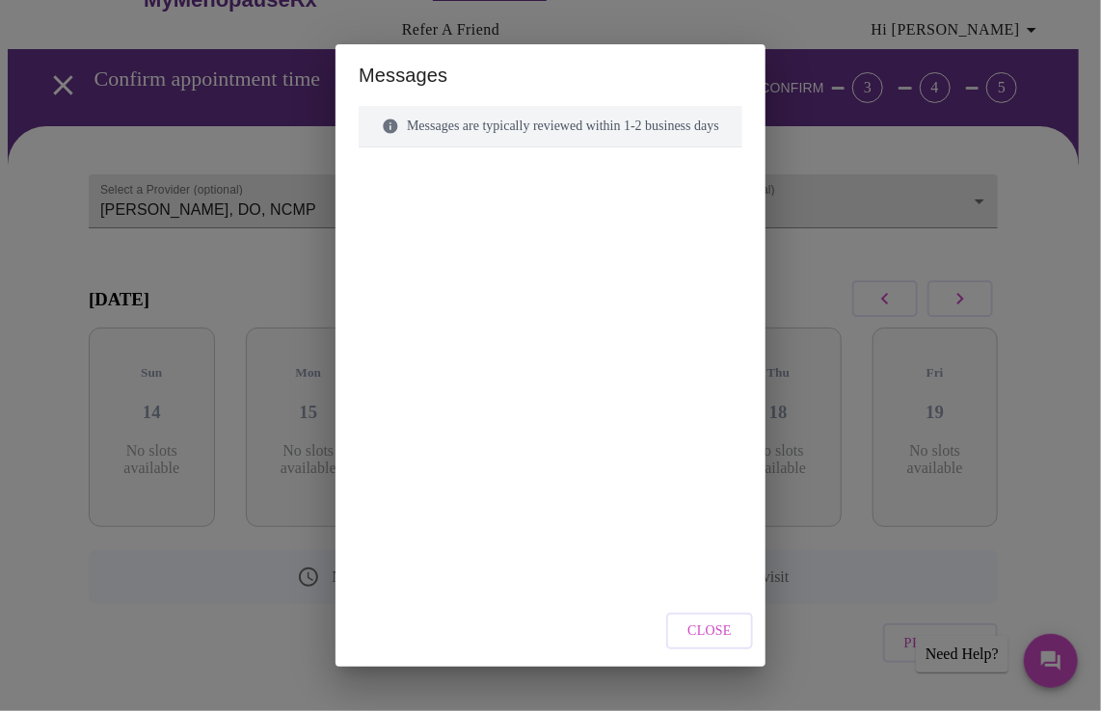
click at [726, 636] on span "Close" at bounding box center [709, 632] width 44 height 24
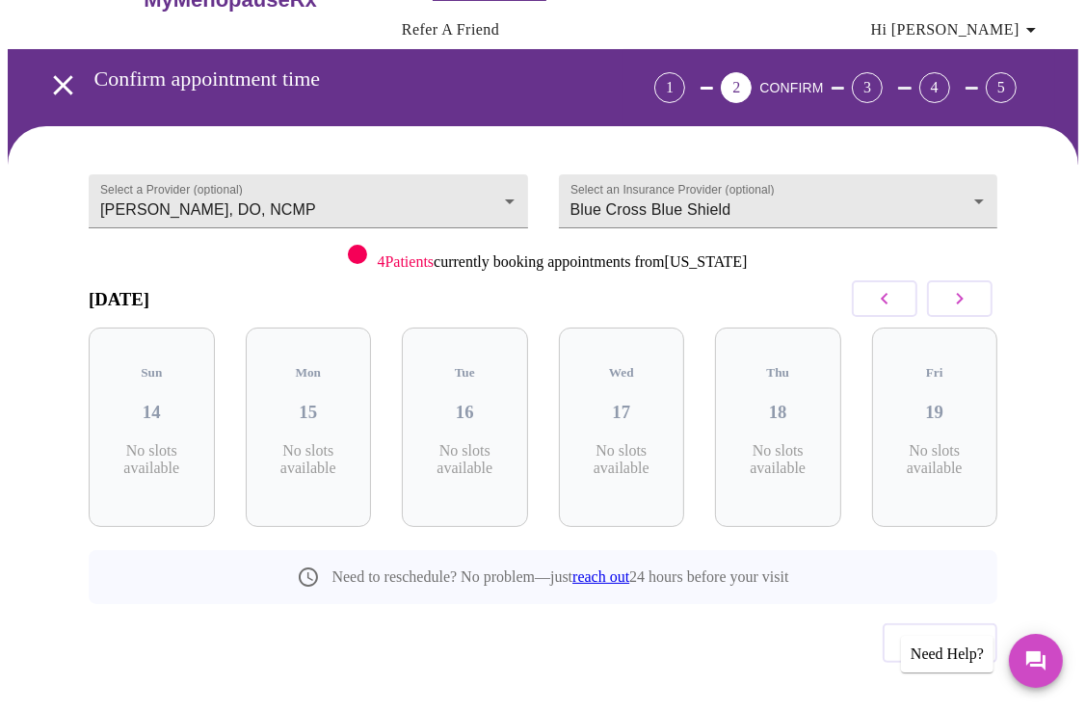
click at [1026, 16] on span "Hi [PERSON_NAME]" at bounding box center [957, 29] width 172 height 27
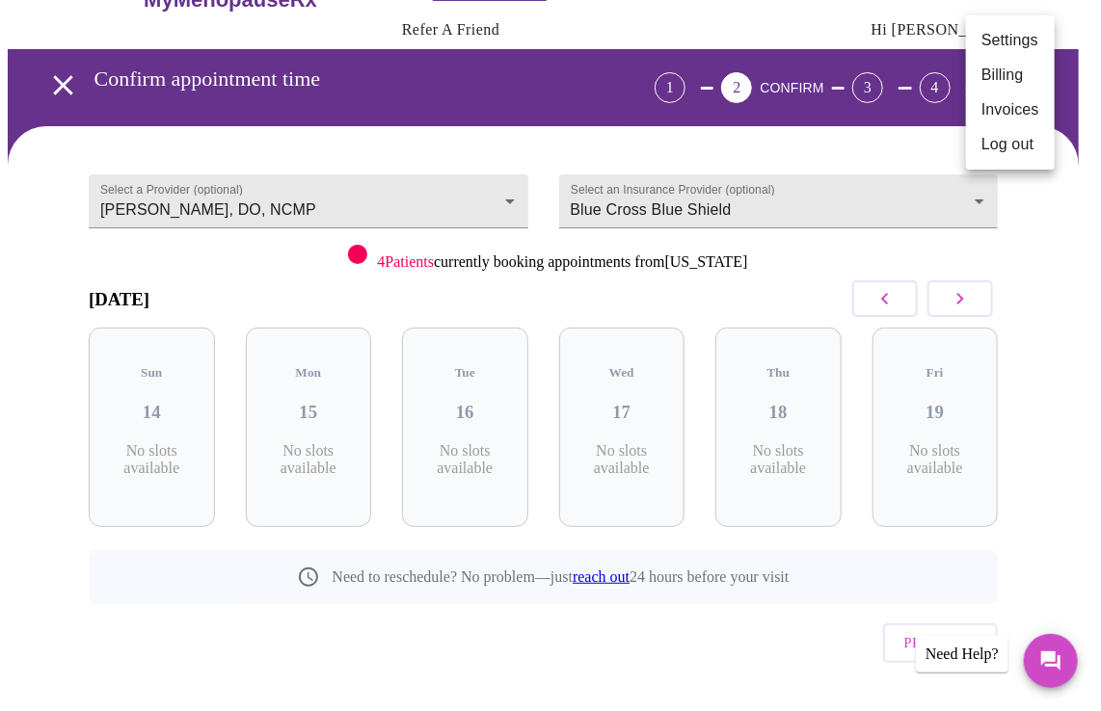
click at [1016, 39] on li "Settings" at bounding box center [1010, 40] width 89 height 35
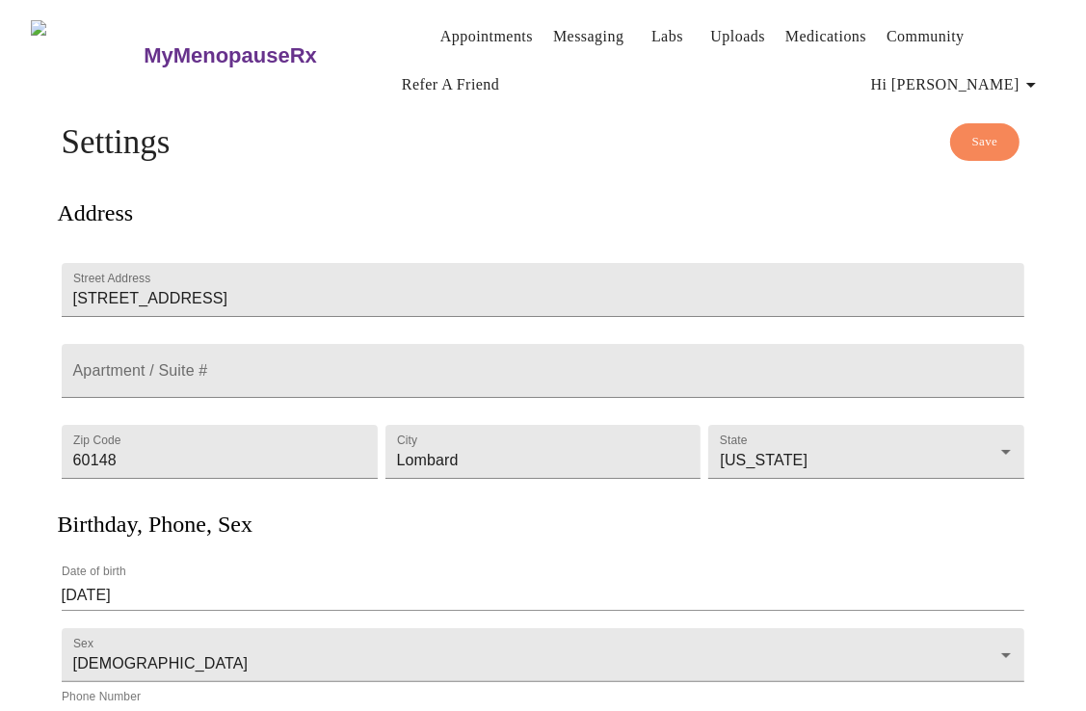
click at [164, 55] on h3 "MyMenopauseRx" at bounding box center [230, 55] width 173 height 25
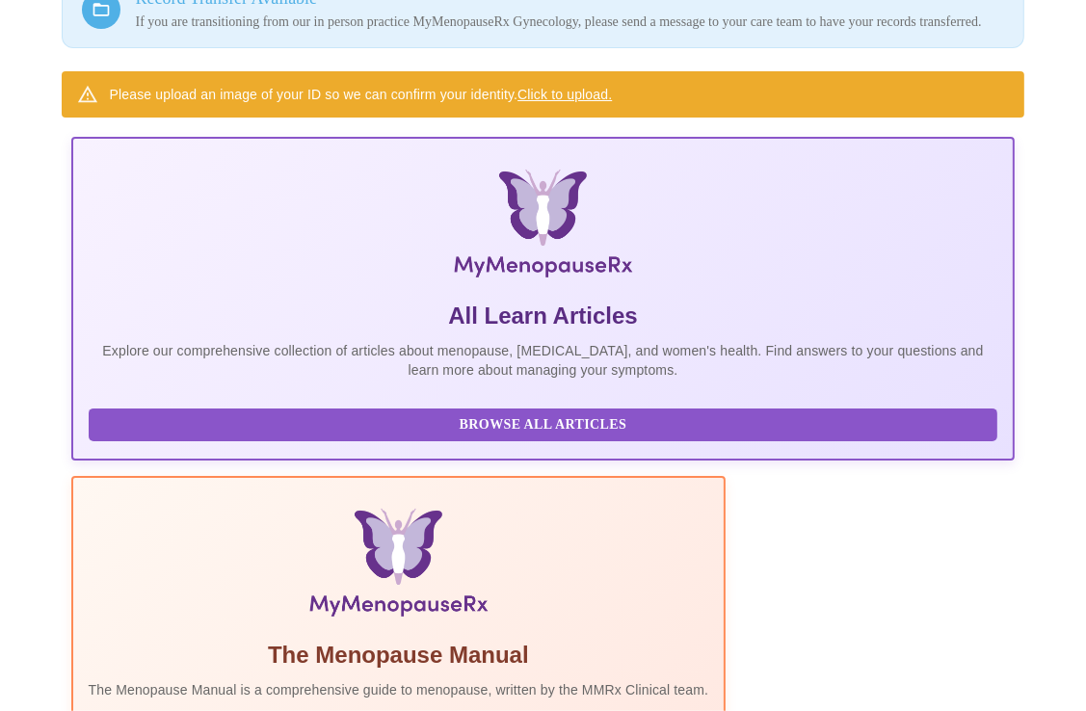
scroll to position [200, 0]
